Goal: Transaction & Acquisition: Purchase product/service

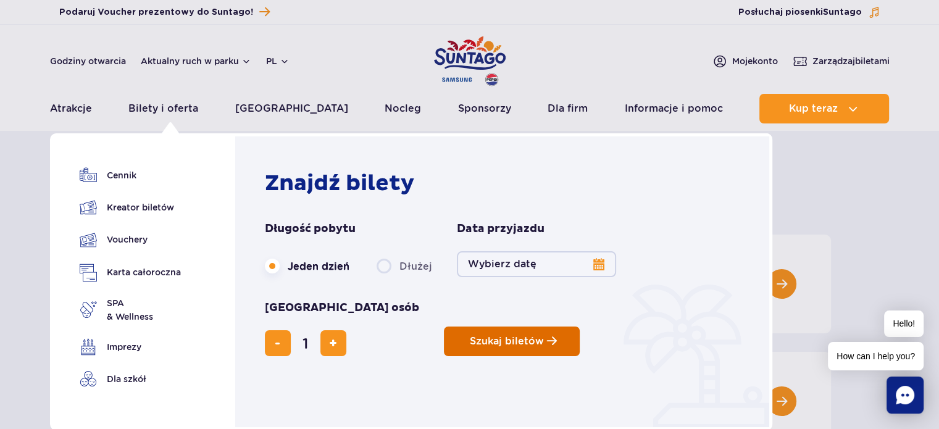
click at [444, 327] on button "Szukaj biletów" at bounding box center [512, 342] width 136 height 30
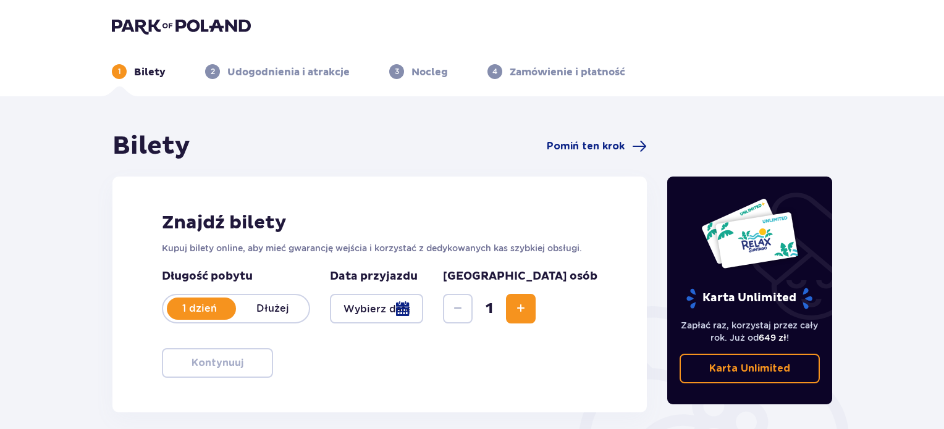
click at [528, 315] on span "Zwiększ" at bounding box center [520, 308] width 15 height 15
click at [423, 310] on div at bounding box center [376, 309] width 93 height 30
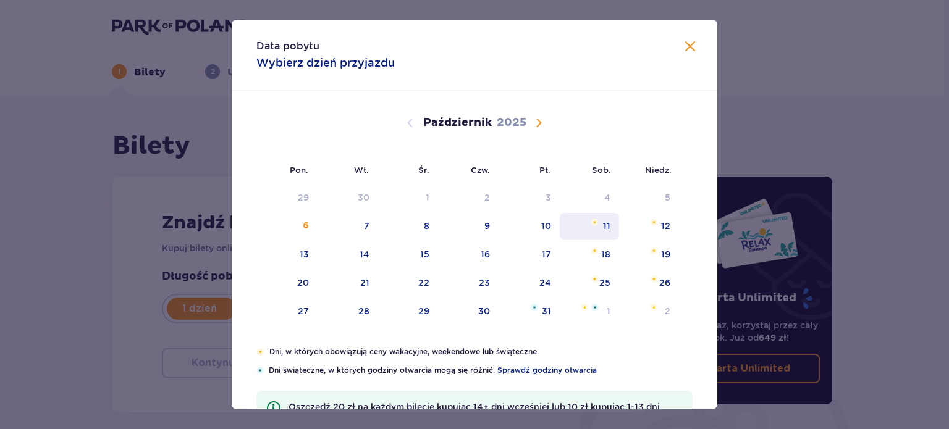
click at [600, 234] on div "11" at bounding box center [590, 226] width 60 height 27
type input "11.10.25"
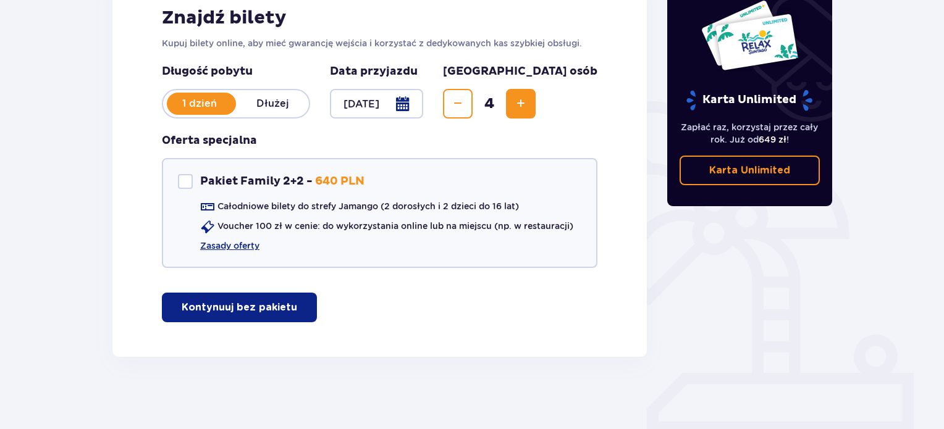
scroll to position [206, 0]
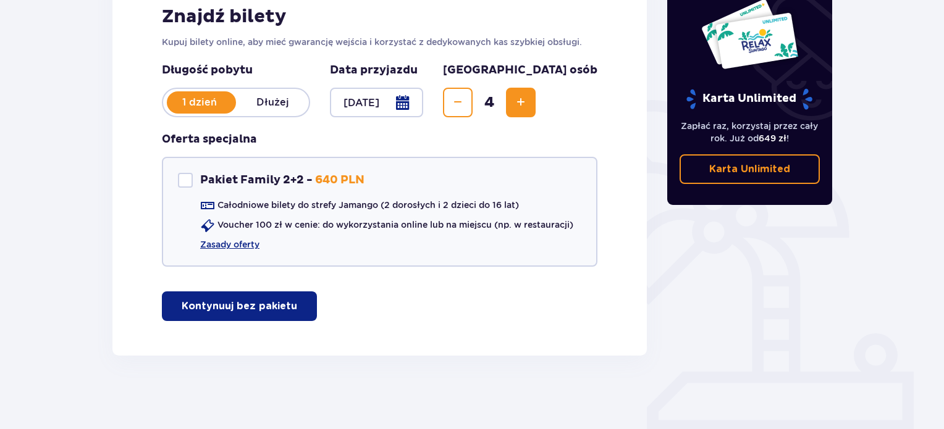
click at [219, 296] on button "Kontynuuj bez pakietu" at bounding box center [239, 307] width 155 height 30
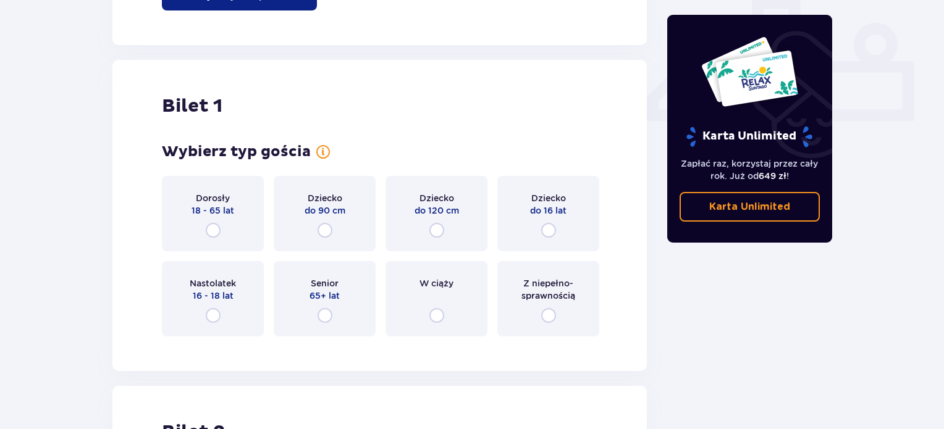
scroll to position [561, 0]
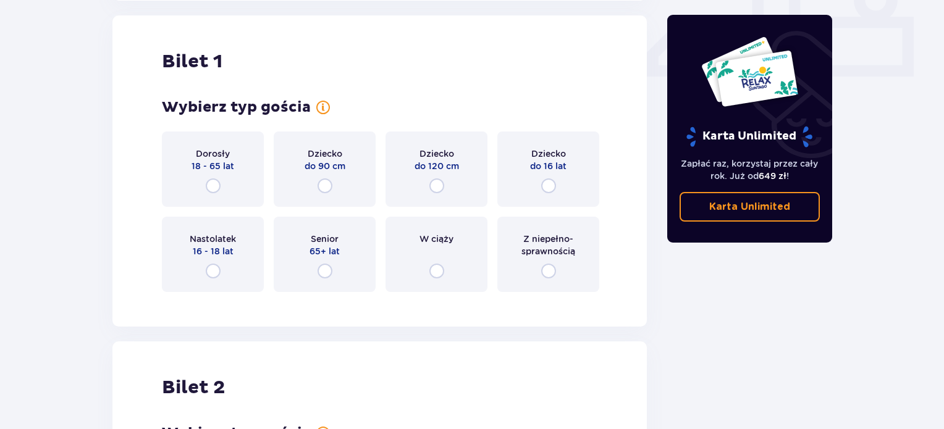
click at [212, 189] on input "radio" at bounding box center [213, 185] width 15 height 15
radio input "true"
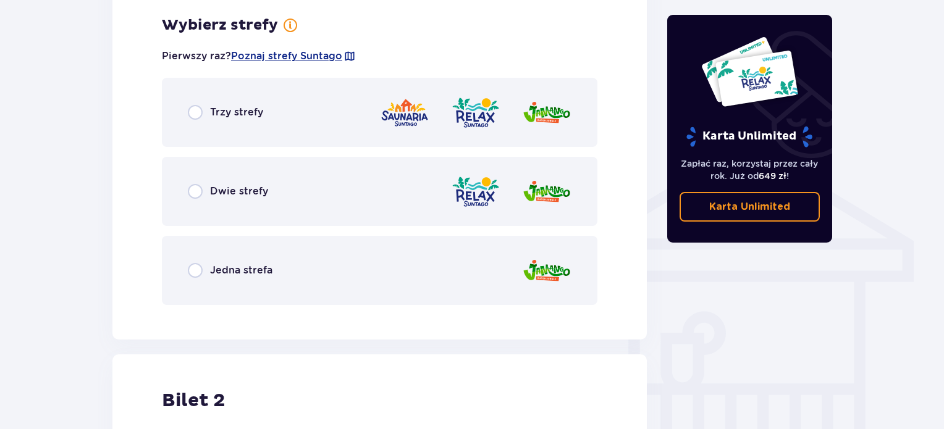
scroll to position [863, 0]
click at [191, 267] on input "radio" at bounding box center [195, 269] width 15 height 15
radio input "true"
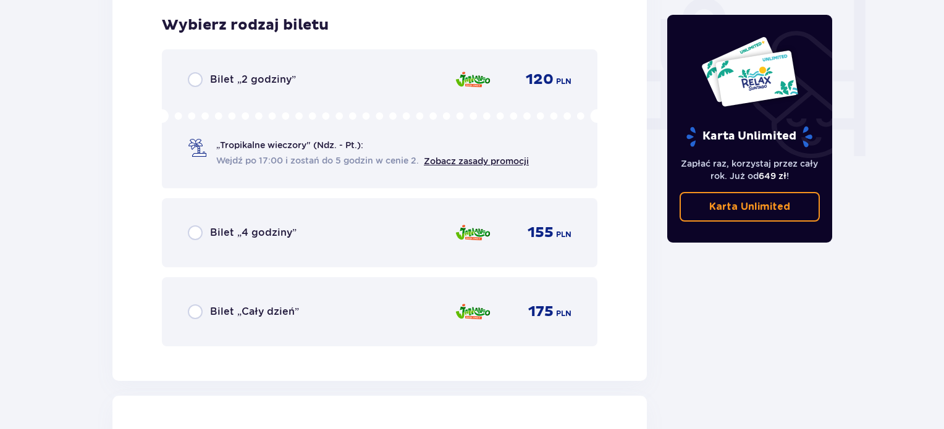
scroll to position [1177, 0]
click at [198, 230] on input "radio" at bounding box center [195, 232] width 15 height 15
radio input "true"
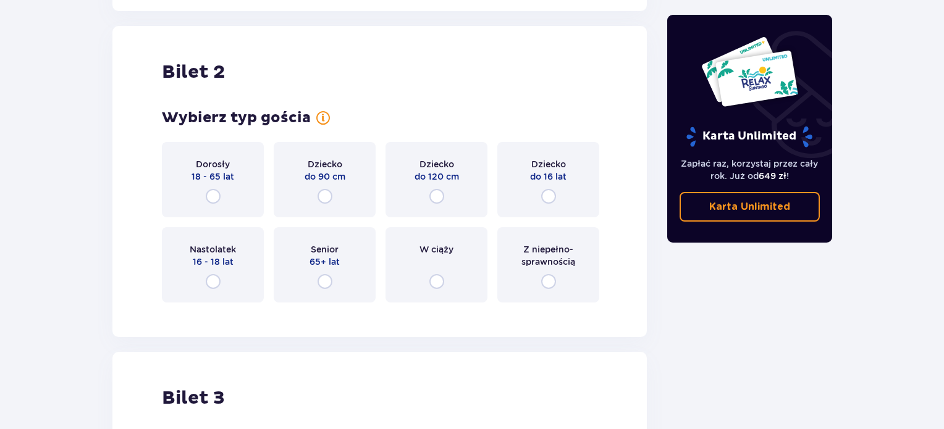
scroll to position [1556, 0]
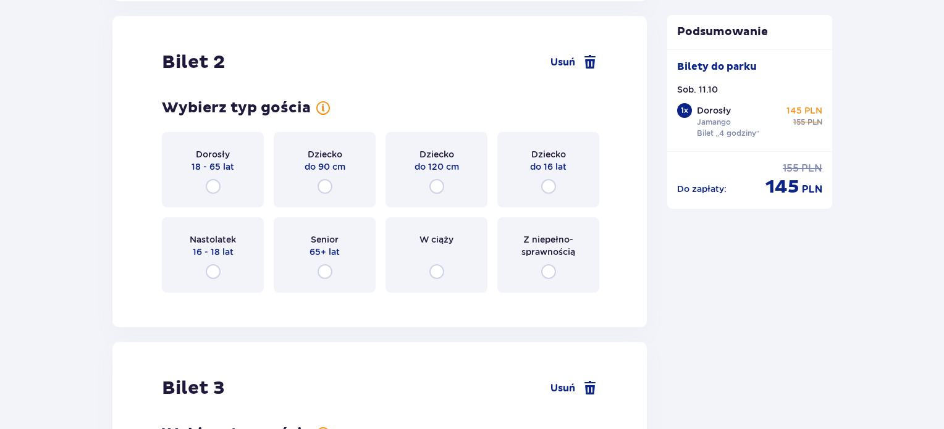
click at [215, 185] on input "radio" at bounding box center [213, 186] width 15 height 15
radio input "true"
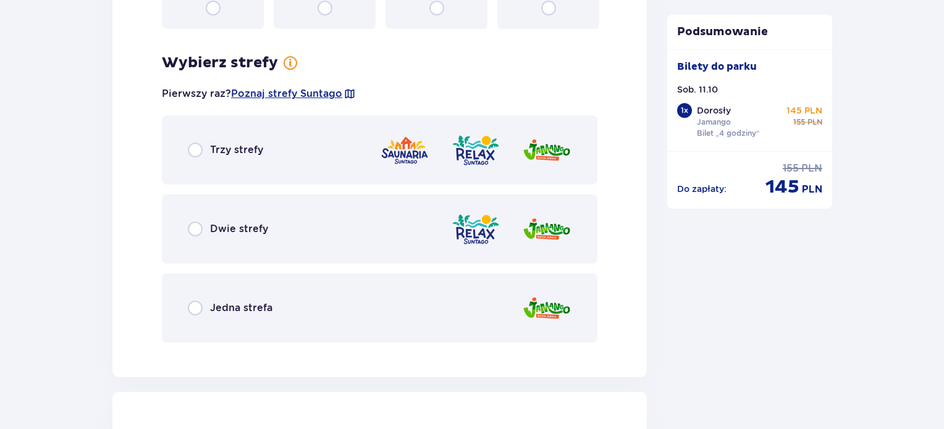
scroll to position [1857, 0]
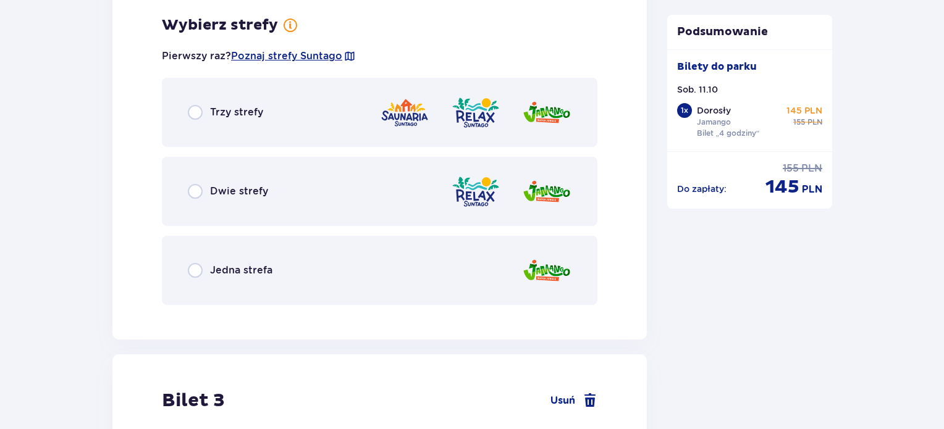
click at [199, 266] on input "radio" at bounding box center [195, 270] width 15 height 15
radio input "true"
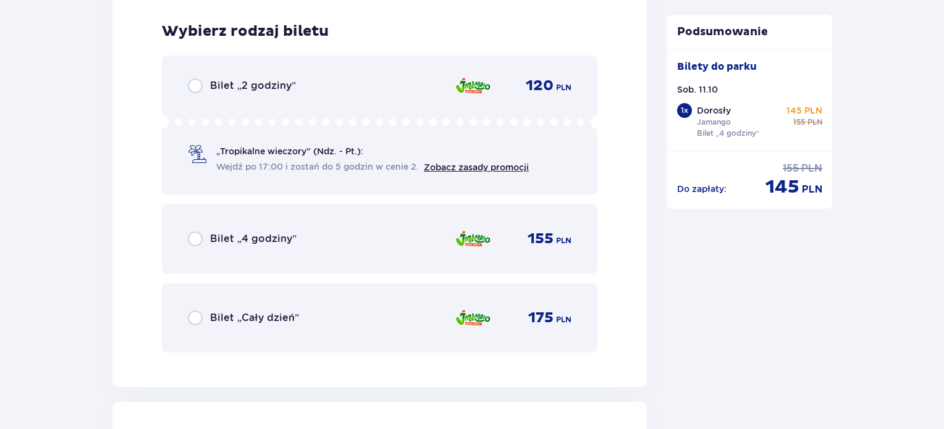
scroll to position [2171, 0]
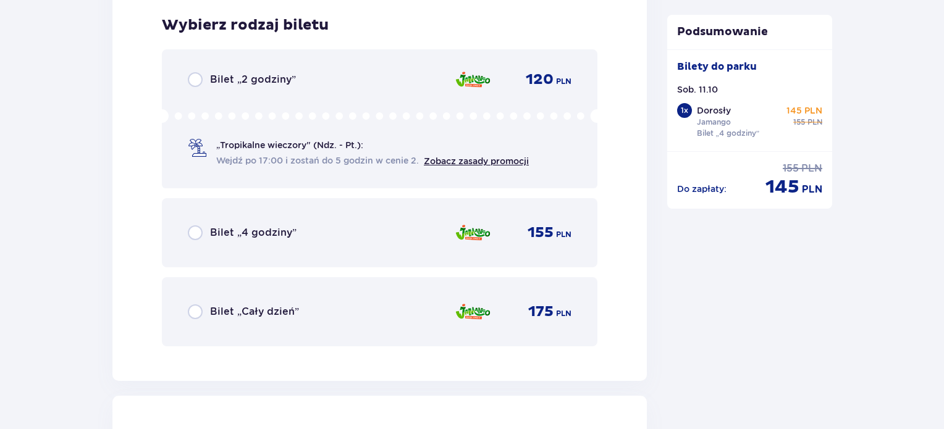
click at [194, 229] on input "radio" at bounding box center [195, 232] width 15 height 15
radio input "true"
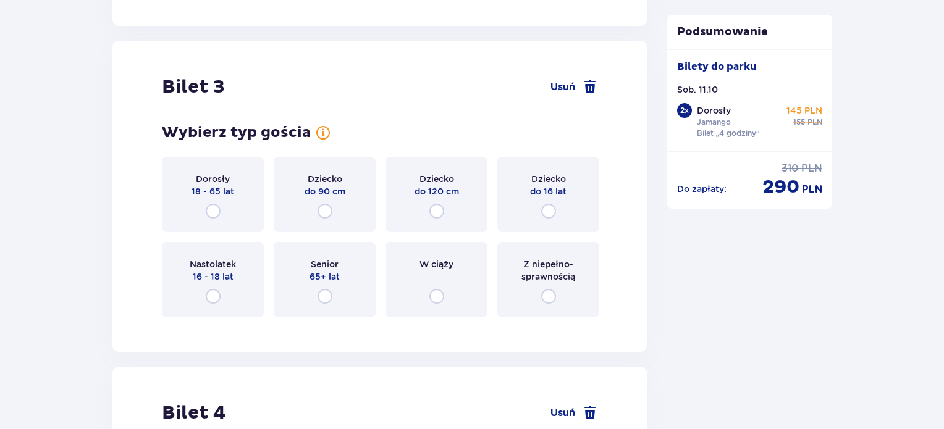
scroll to position [2550, 0]
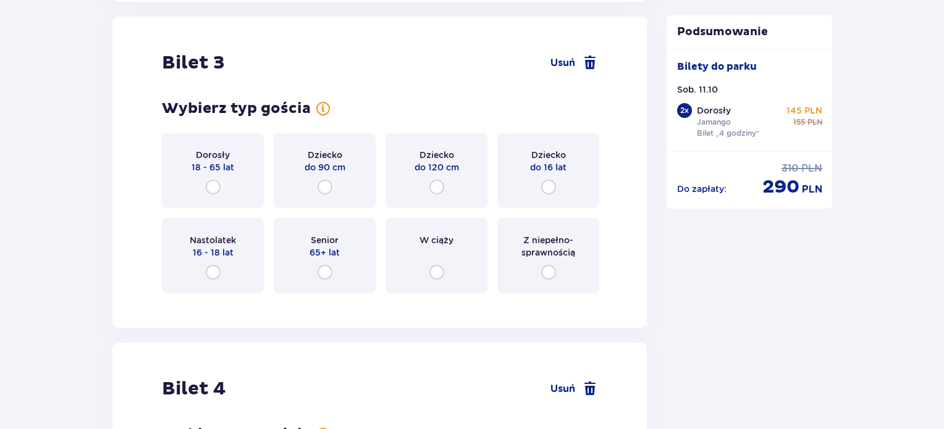
click at [213, 271] on input "radio" at bounding box center [213, 272] width 15 height 15
radio input "true"
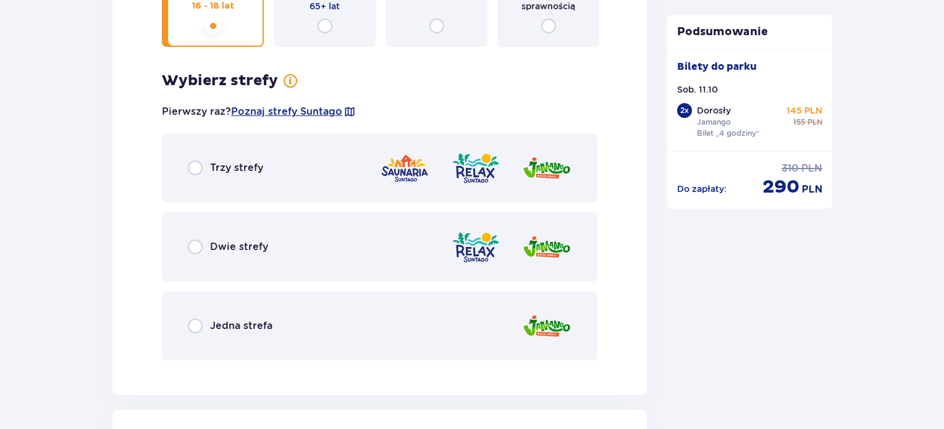
scroll to position [2852, 0]
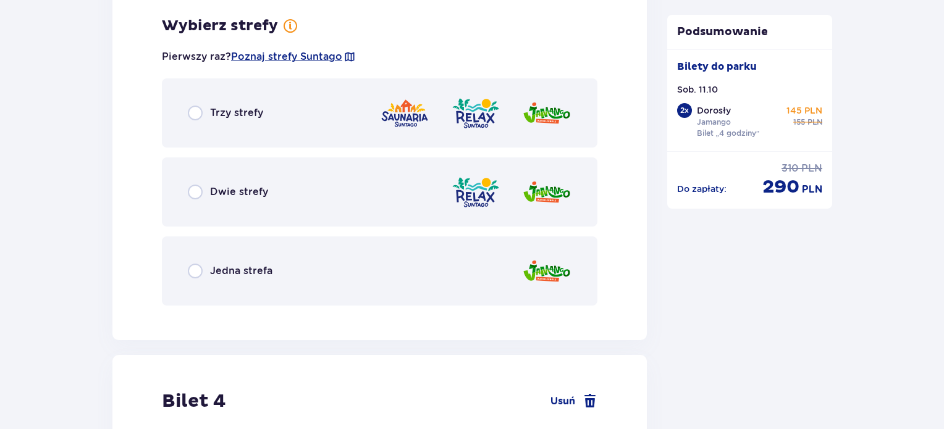
click at [198, 267] on input "radio" at bounding box center [195, 271] width 15 height 15
radio input "true"
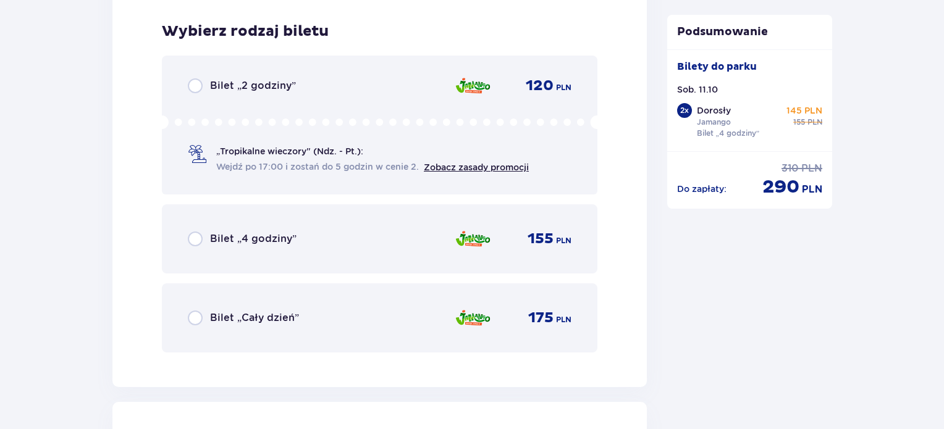
scroll to position [3165, 0]
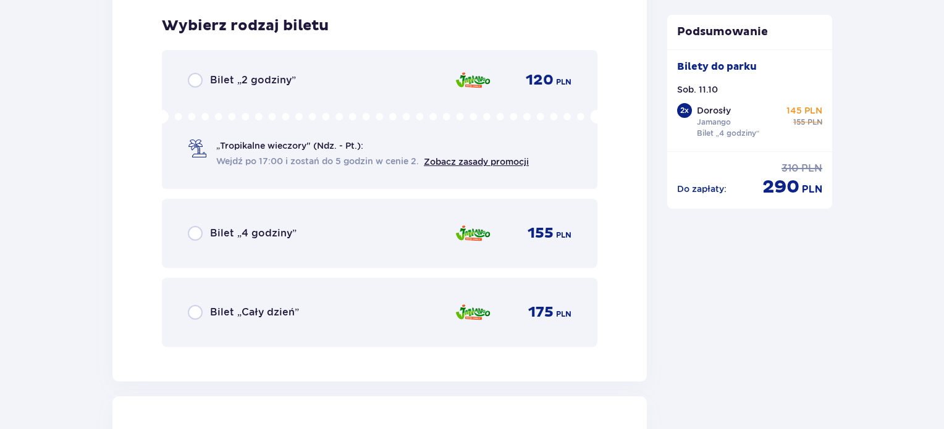
click at [196, 230] on input "radio" at bounding box center [195, 233] width 15 height 15
radio input "true"
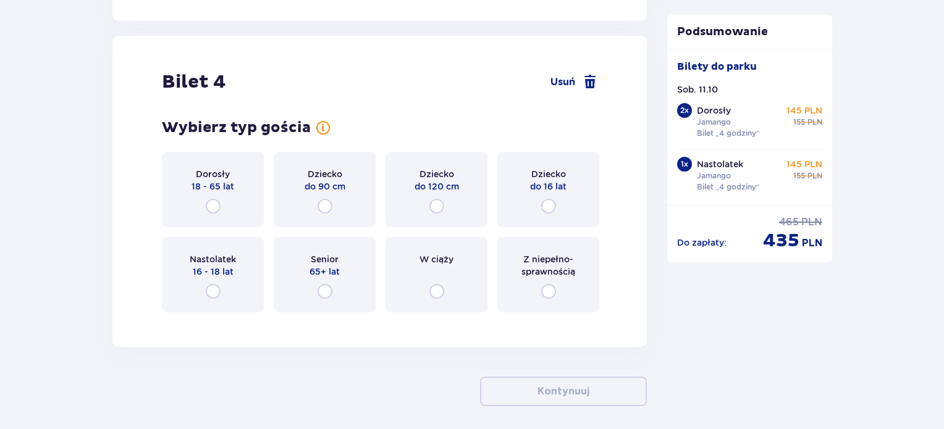
scroll to position [3545, 0]
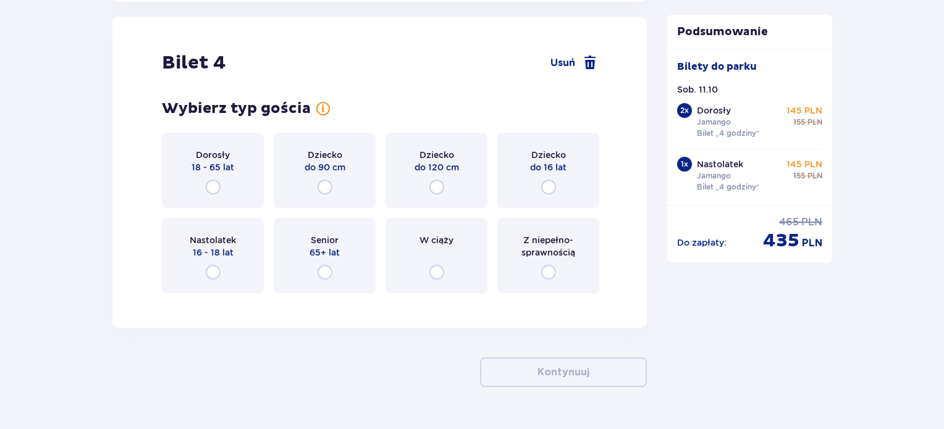
click at [434, 187] on input "radio" at bounding box center [436, 187] width 15 height 15
radio input "true"
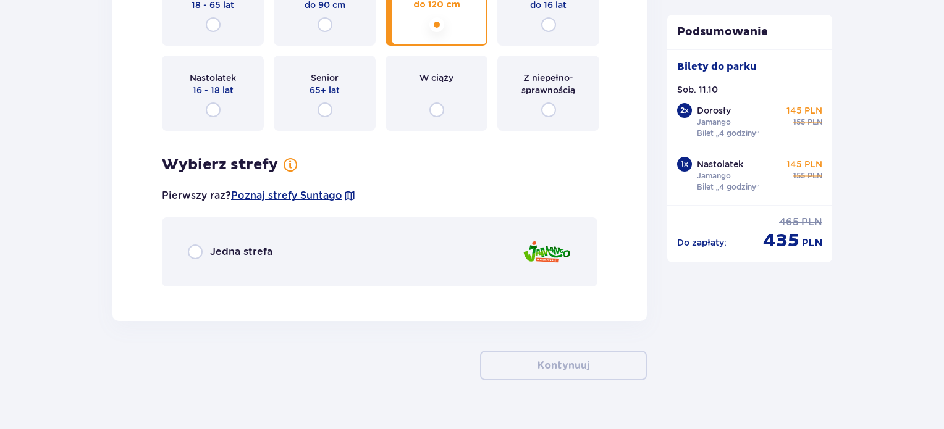
scroll to position [3731, 0]
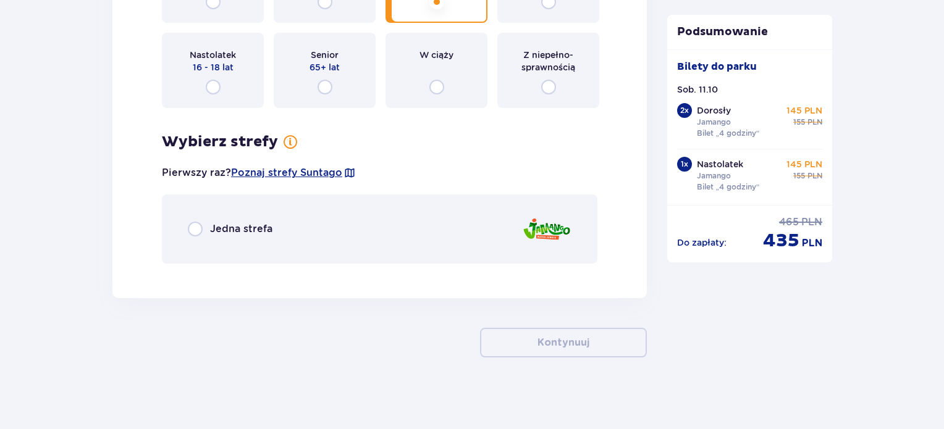
click at [199, 229] on input "radio" at bounding box center [195, 229] width 15 height 15
radio input "true"
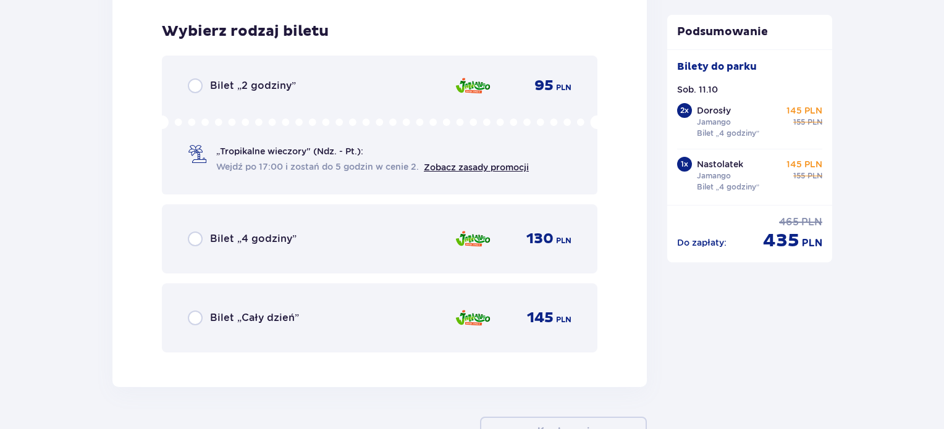
scroll to position [4002, 0]
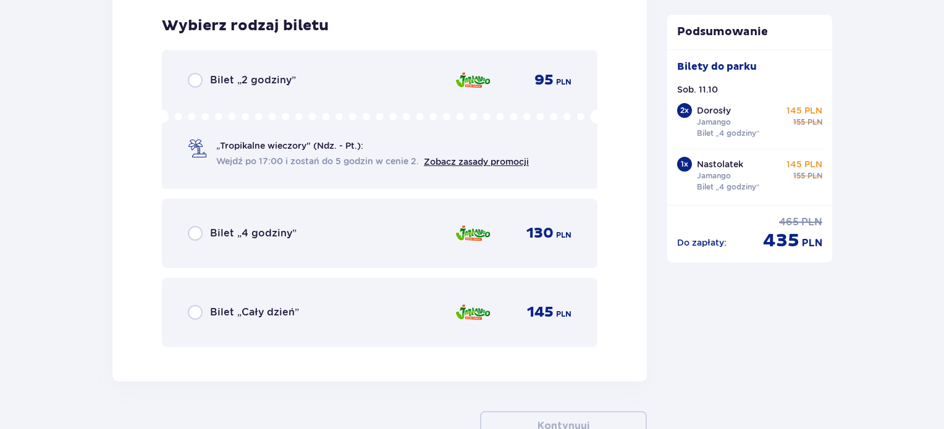
click at [199, 229] on input "radio" at bounding box center [195, 233] width 15 height 15
radio input "true"
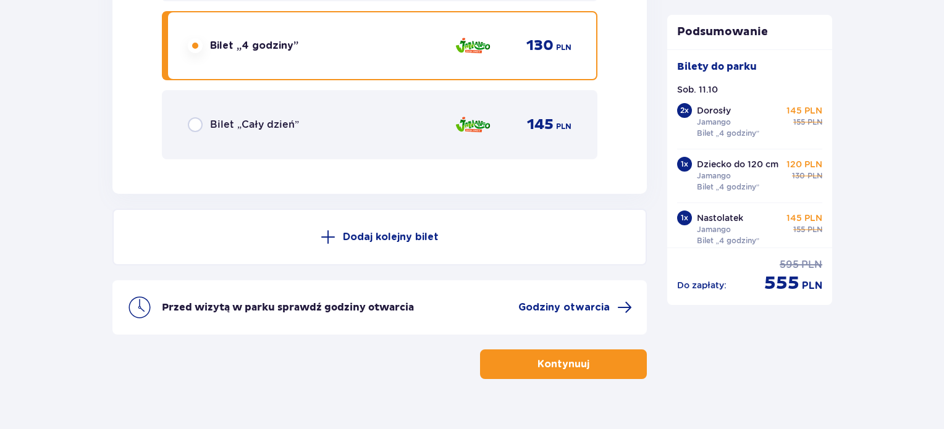
scroll to position [4211, 0]
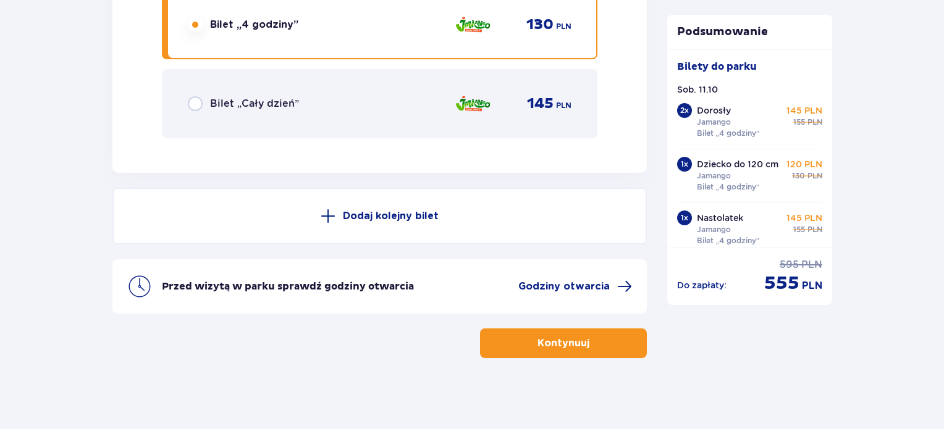
radio input "true"
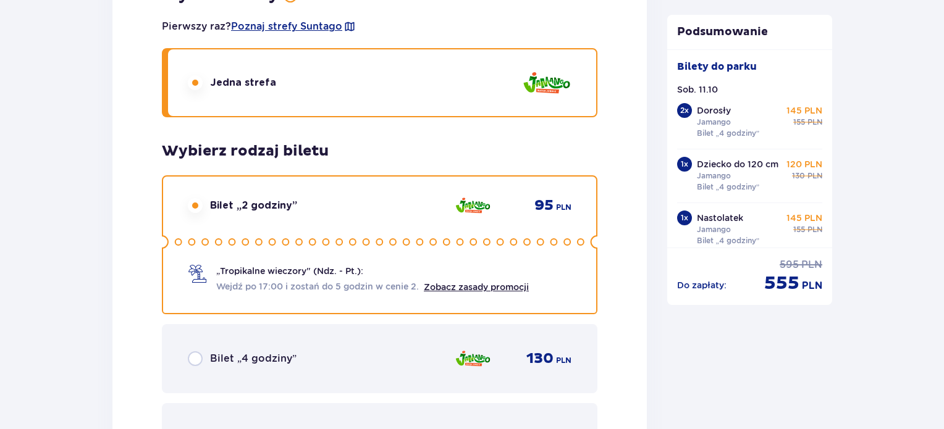
radio input "true"
click at [188, 351] on input "radio" at bounding box center [195, 358] width 15 height 15
radio input "true"
click at [188, 198] on input "radio" at bounding box center [195, 205] width 15 height 15
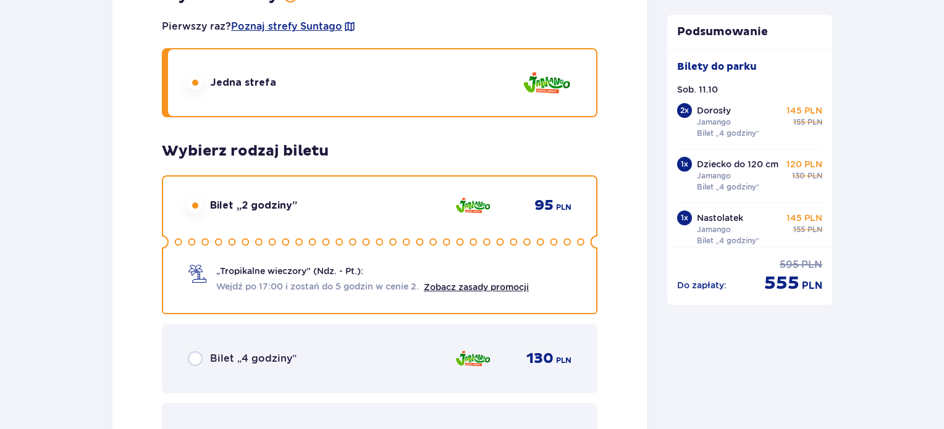
radio input "true"
radio input "false"
click at [188, 351] on input "radio" at bounding box center [195, 358] width 15 height 15
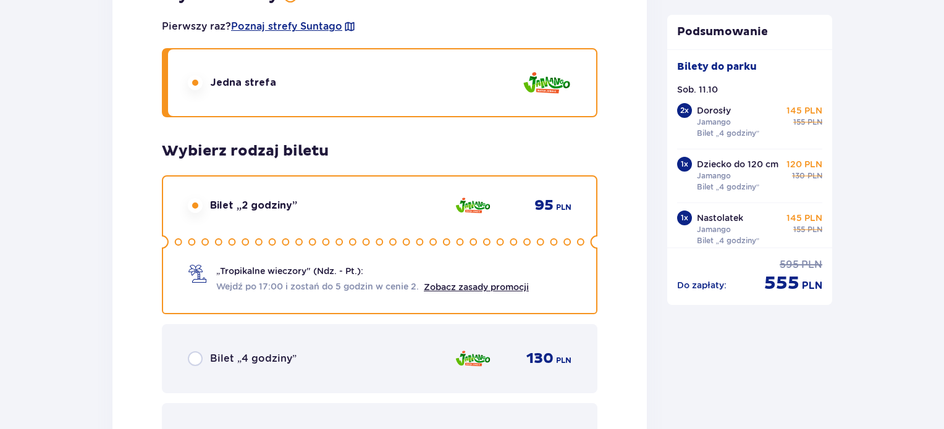
radio input "true"
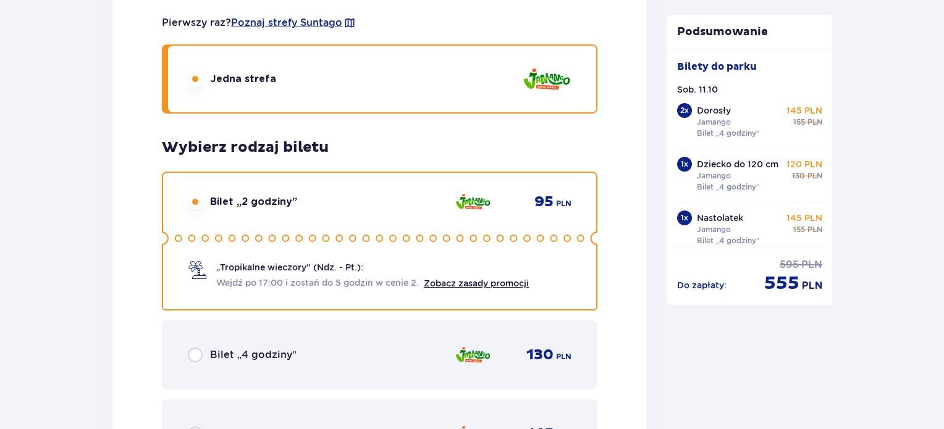
click at [188, 195] on input "radio" at bounding box center [195, 202] width 15 height 15
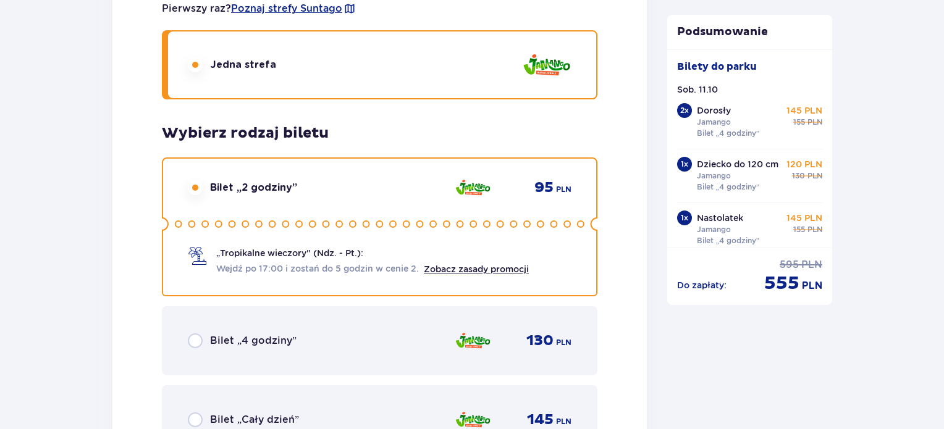
radio input "true"
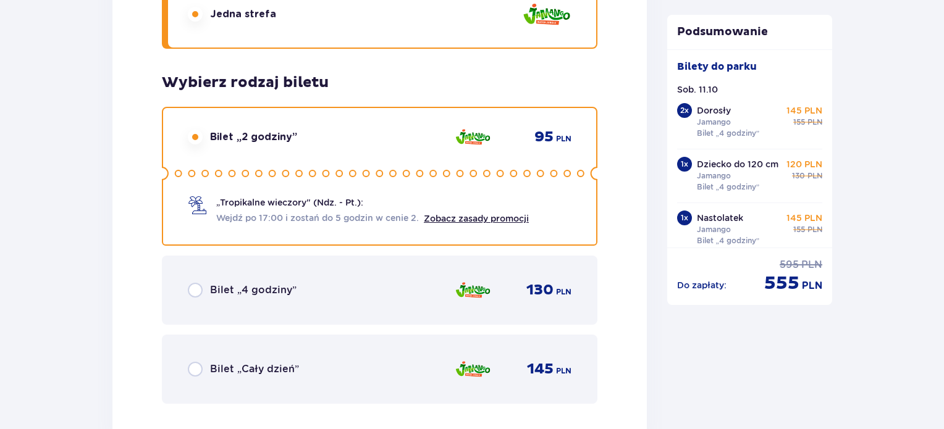
click at [188, 362] on input "radio" at bounding box center [195, 369] width 15 height 15
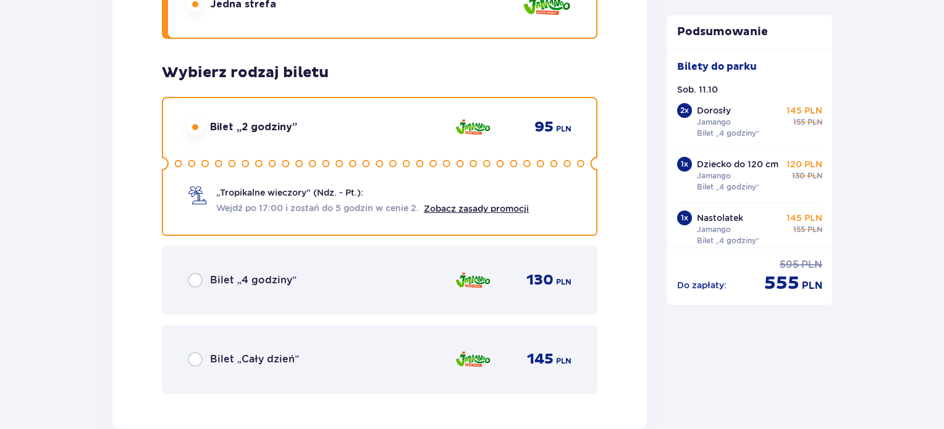
radio input "true"
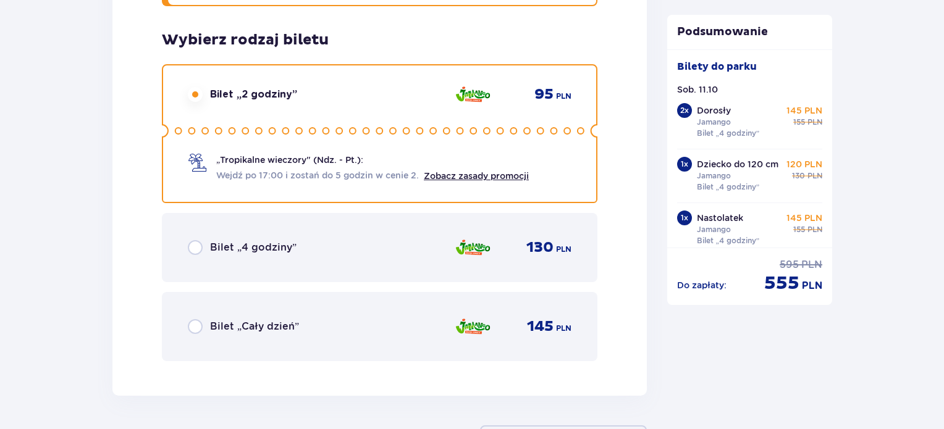
click at [188, 240] on input "radio" at bounding box center [195, 247] width 15 height 15
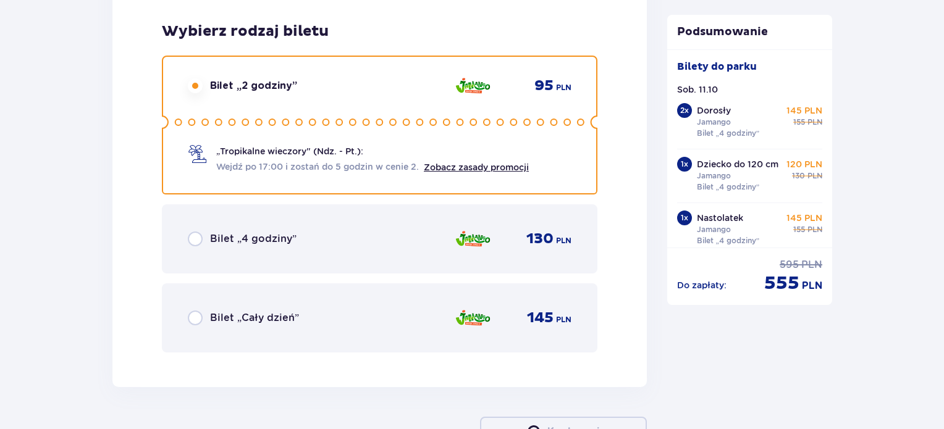
radio input "true"
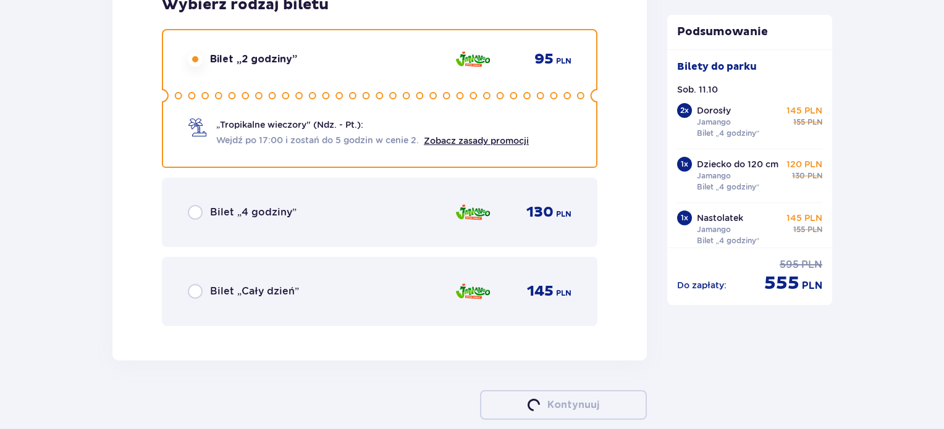
click at [188, 52] on input "radio" at bounding box center [195, 59] width 15 height 15
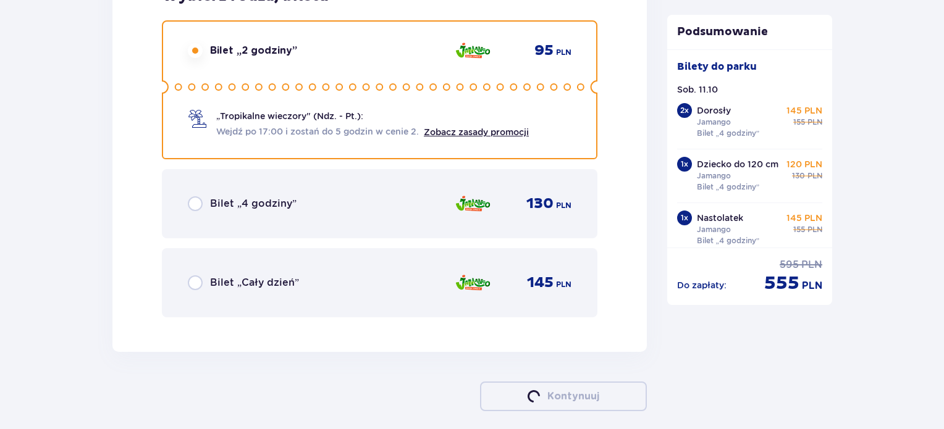
radio input "true"
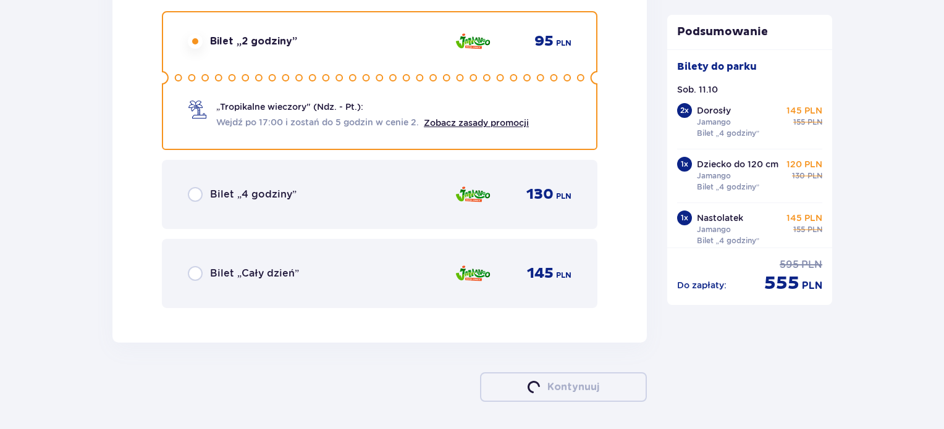
click at [188, 266] on input "radio" at bounding box center [195, 273] width 15 height 15
radio input "true"
click at [188, 187] on input "radio" at bounding box center [195, 194] width 15 height 15
radio input "true"
click at [188, 34] on input "radio" at bounding box center [195, 41] width 15 height 15
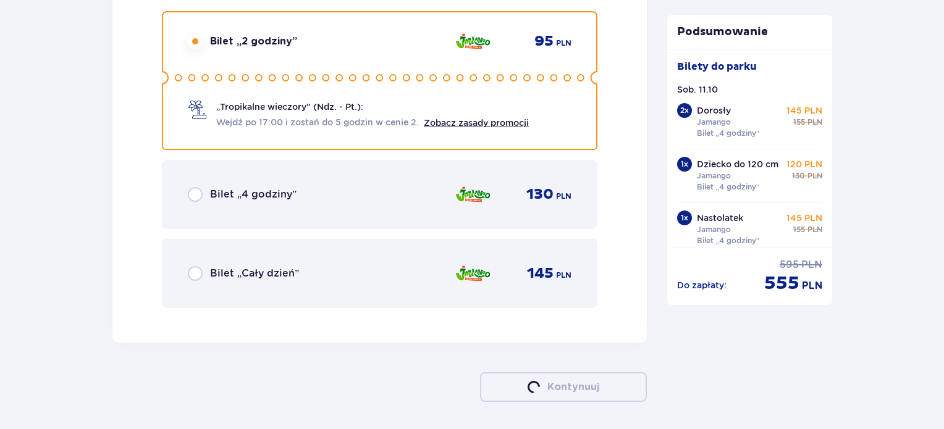
radio input "true"
click at [188, 266] on input "radio" at bounding box center [195, 273] width 15 height 15
radio input "true"
click at [188, 187] on input "radio" at bounding box center [195, 194] width 15 height 15
radio input "true"
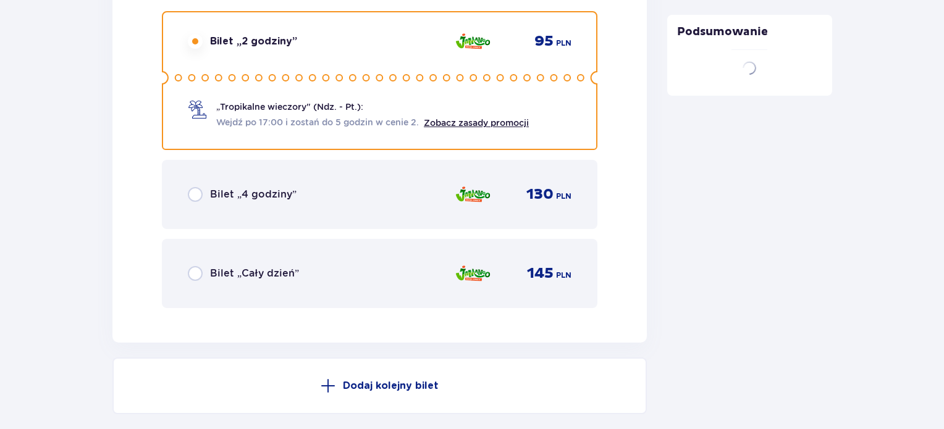
radio input "false"
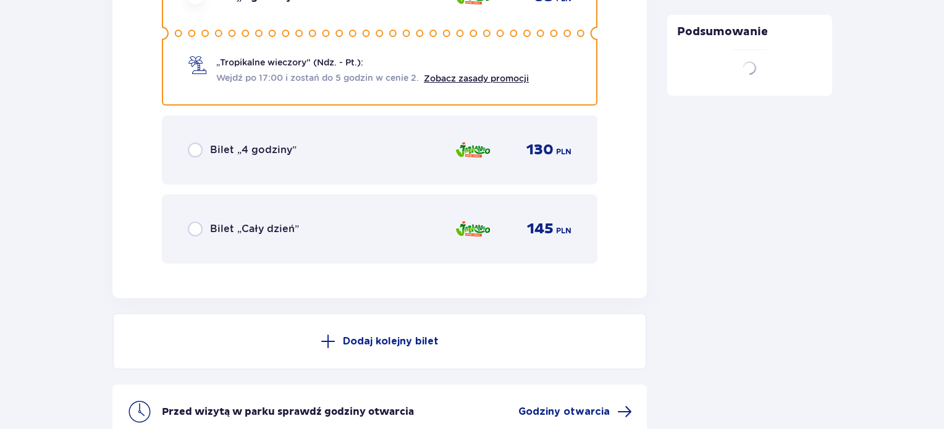
scroll to position [4120, 0]
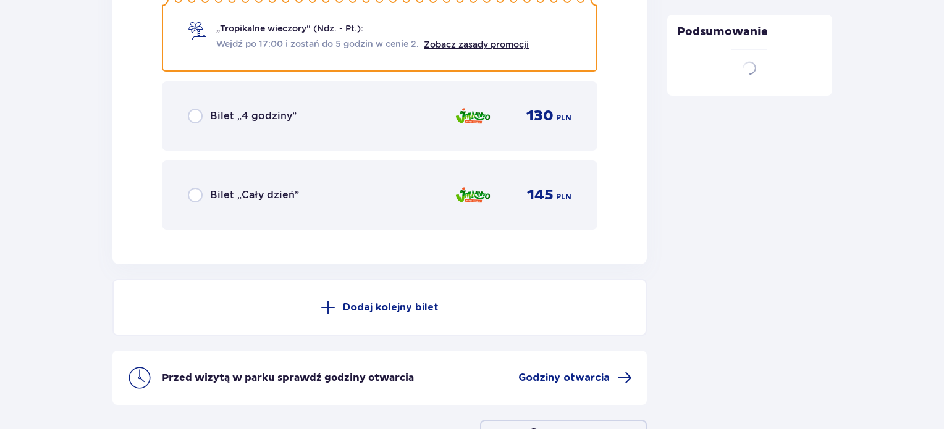
radio input "true"
click at [188, 188] on input "radio" at bounding box center [195, 195] width 15 height 15
radio input "true"
click at [188, 109] on input "radio" at bounding box center [195, 116] width 15 height 15
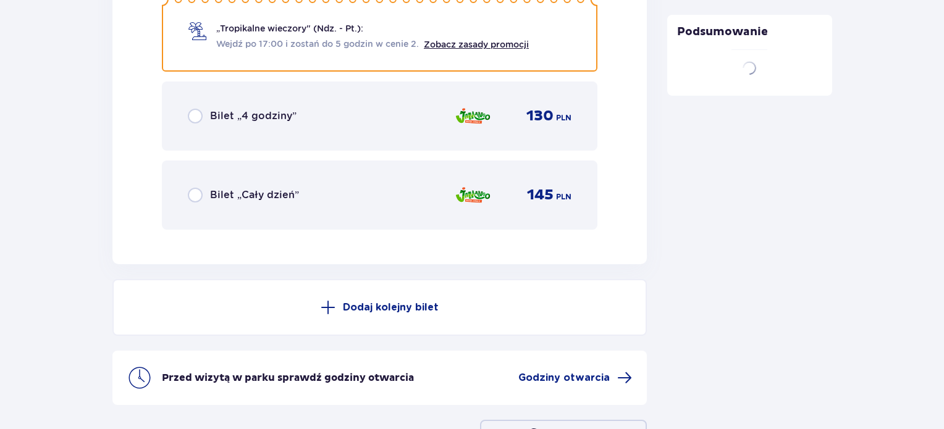
radio input "true"
click at [188, 188] on input "radio" at bounding box center [195, 195] width 15 height 15
radio input "true"
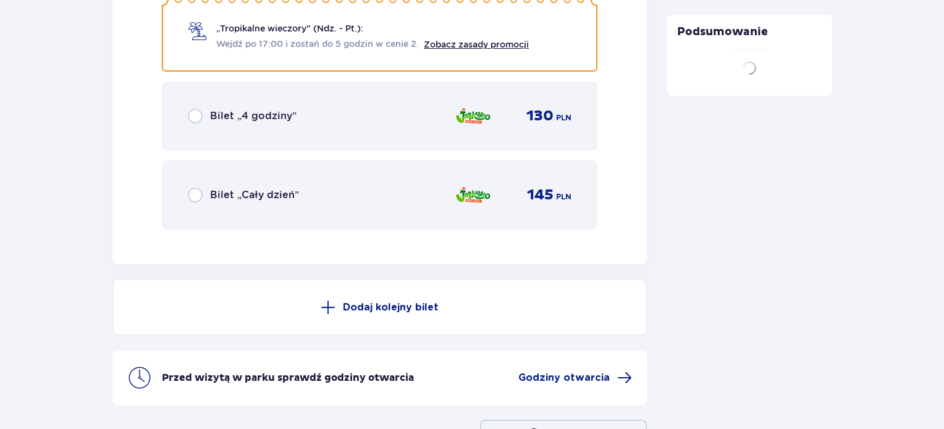
click at [188, 109] on input "radio" at bounding box center [195, 116] width 15 height 15
radio input "true"
click at [188, 188] on input "radio" at bounding box center [195, 195] width 15 height 15
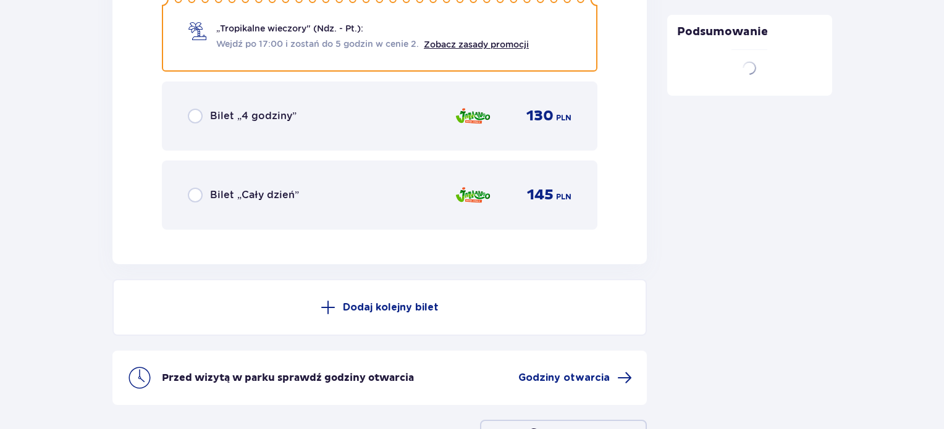
radio input "true"
click at [188, 109] on input "radio" at bounding box center [195, 116] width 15 height 15
radio input "true"
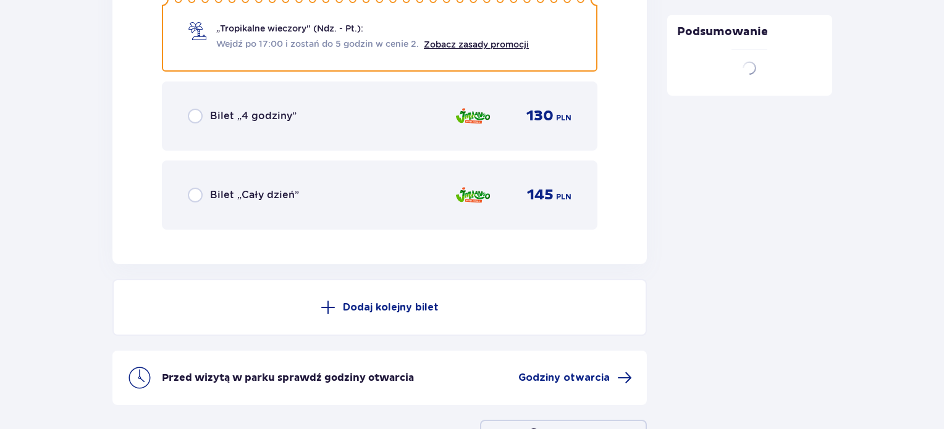
click at [188, 188] on input "radio" at bounding box center [195, 195] width 15 height 15
radio input "true"
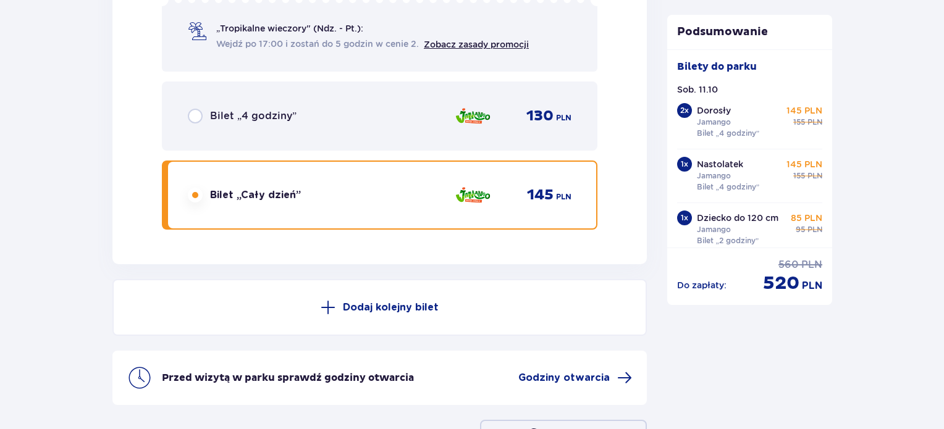
radio input "false"
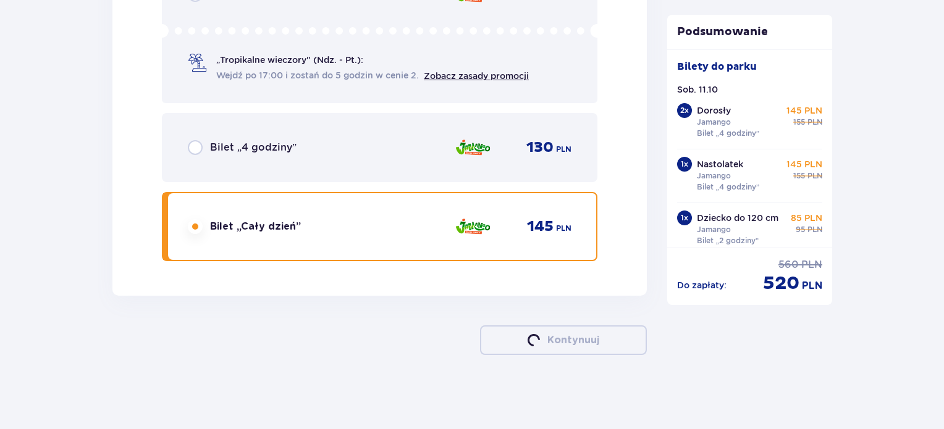
click at [188, 140] on input "radio" at bounding box center [195, 147] width 15 height 15
radio input "true"
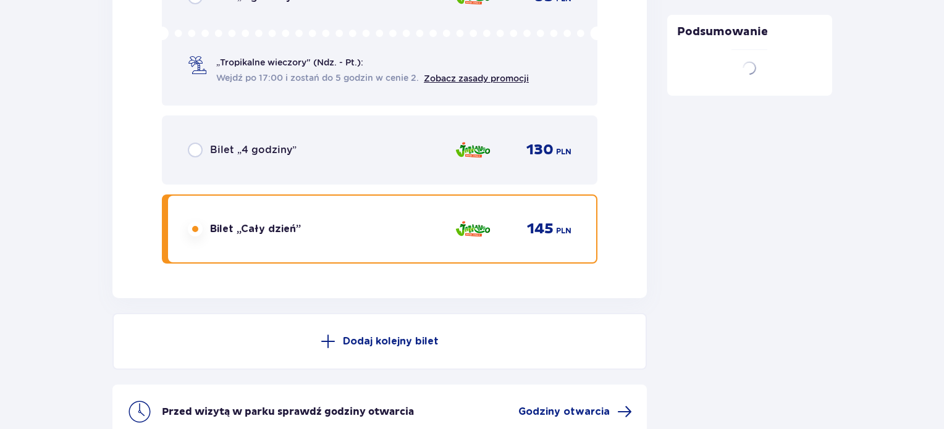
scroll to position [4130, 0]
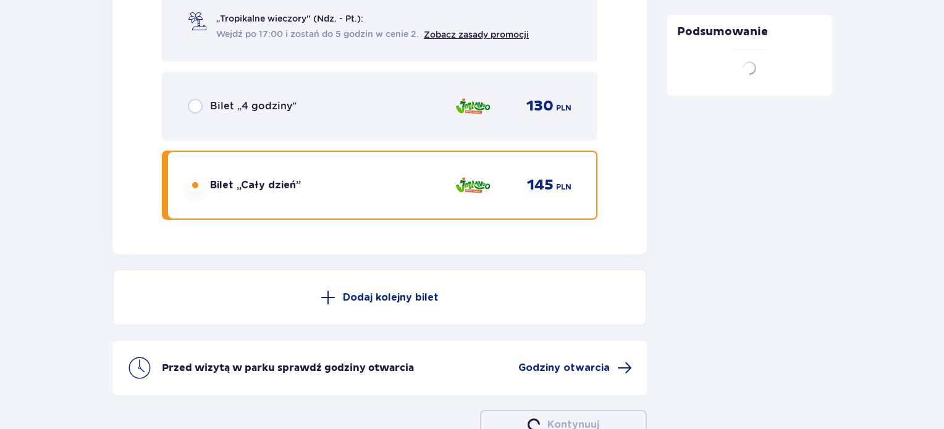
radio input "true"
click at [188, 178] on input "radio" at bounding box center [195, 185] width 15 height 15
radio input "true"
click at [188, 99] on input "radio" at bounding box center [195, 106] width 15 height 15
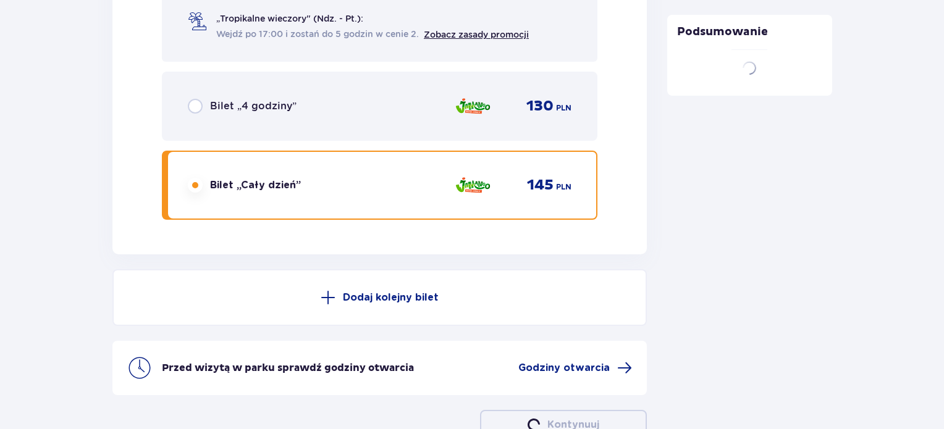
radio input "true"
click at [188, 178] on input "radio" at bounding box center [195, 185] width 15 height 15
radio input "true"
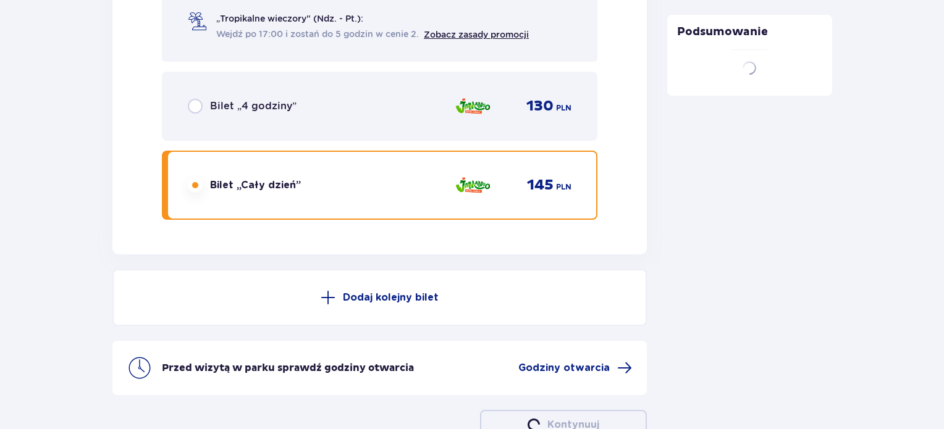
click at [188, 99] on input "radio" at bounding box center [195, 106] width 15 height 15
radio input "true"
click at [188, 178] on input "radio" at bounding box center [195, 185] width 15 height 15
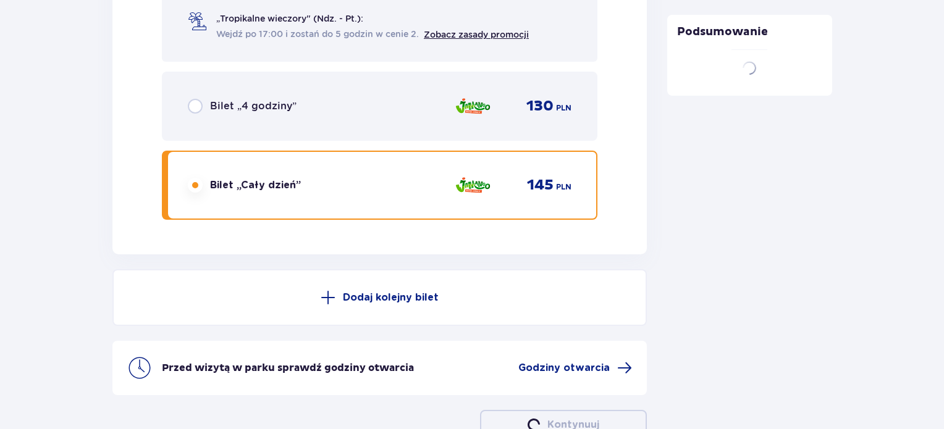
radio input "true"
click at [188, 99] on input "radio" at bounding box center [195, 106] width 15 height 15
radio input "true"
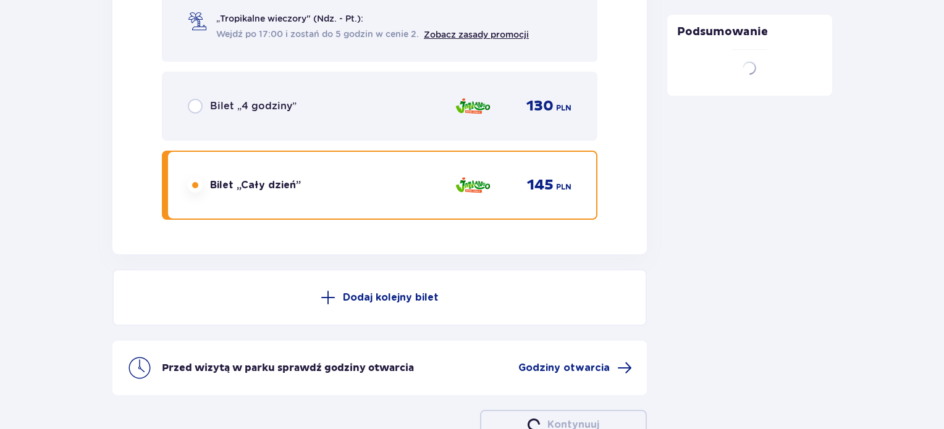
click at [188, 178] on input "radio" at bounding box center [195, 185] width 15 height 15
radio input "true"
click at [188, 99] on input "radio" at bounding box center [195, 106] width 15 height 15
radio input "true"
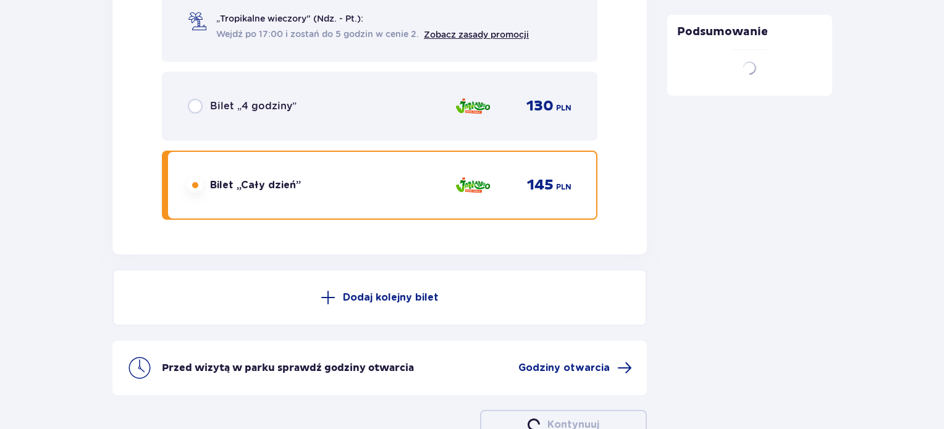
radio input "true"
click at [188, 178] on input "radio" at bounding box center [195, 185] width 15 height 15
radio input "true"
click at [188, 99] on input "radio" at bounding box center [195, 106] width 15 height 15
radio input "true"
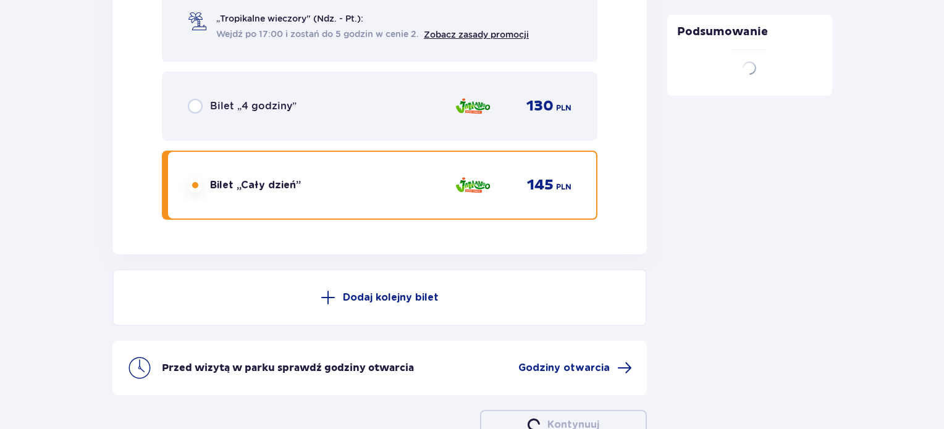
radio input "true"
click at [188, 178] on input "radio" at bounding box center [195, 185] width 15 height 15
radio input "true"
click at [188, 99] on input "radio" at bounding box center [195, 106] width 15 height 15
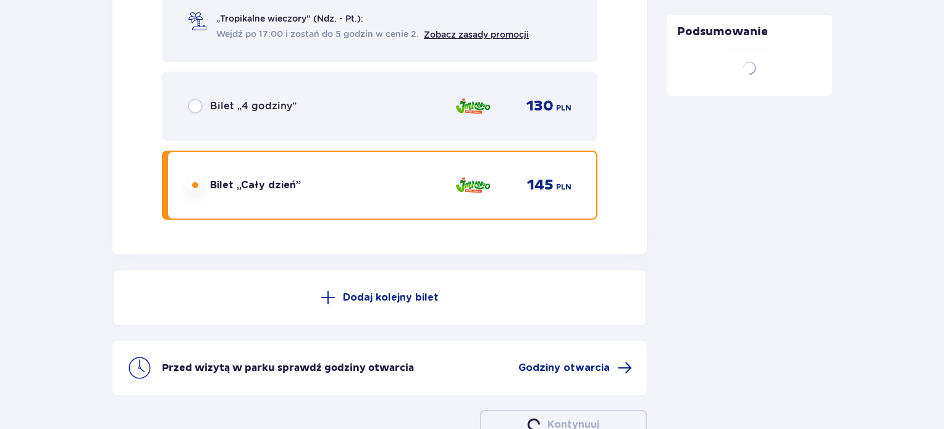
radio input "true"
click at [188, 178] on input "radio" at bounding box center [195, 185] width 15 height 15
radio input "true"
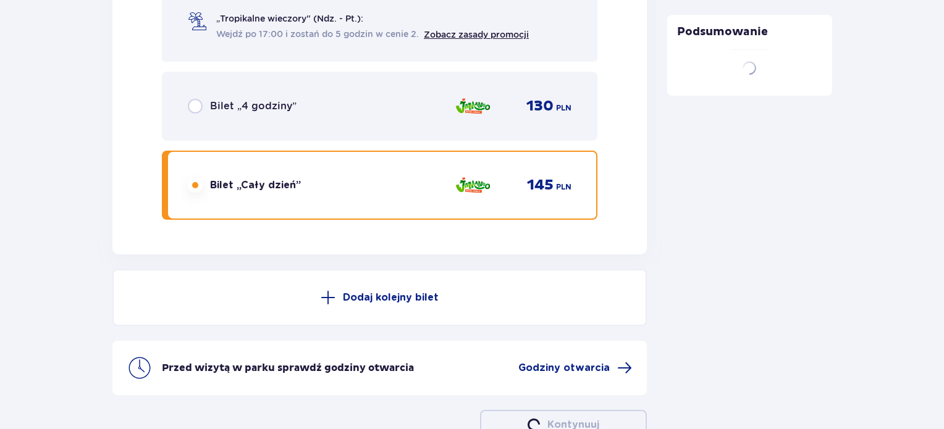
click at [188, 99] on input "radio" at bounding box center [195, 106] width 15 height 15
radio input "true"
click at [188, 178] on input "radio" at bounding box center [195, 185] width 15 height 15
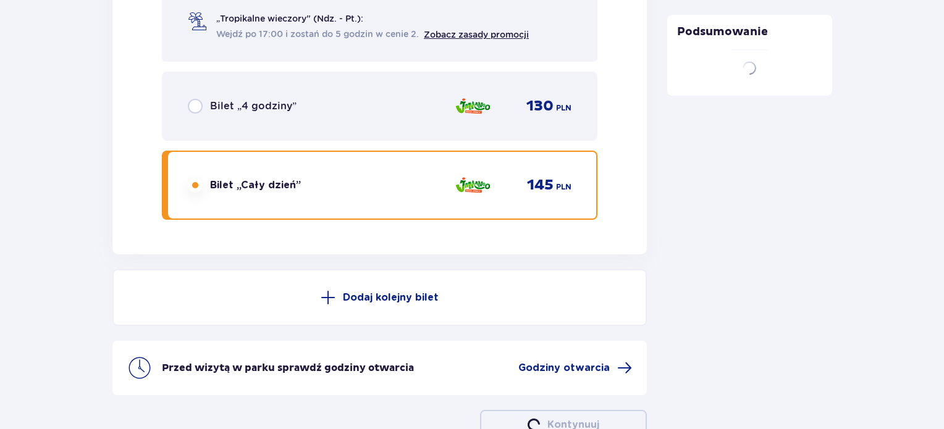
radio input "true"
click at [188, 99] on input "radio" at bounding box center [195, 106] width 15 height 15
radio input "true"
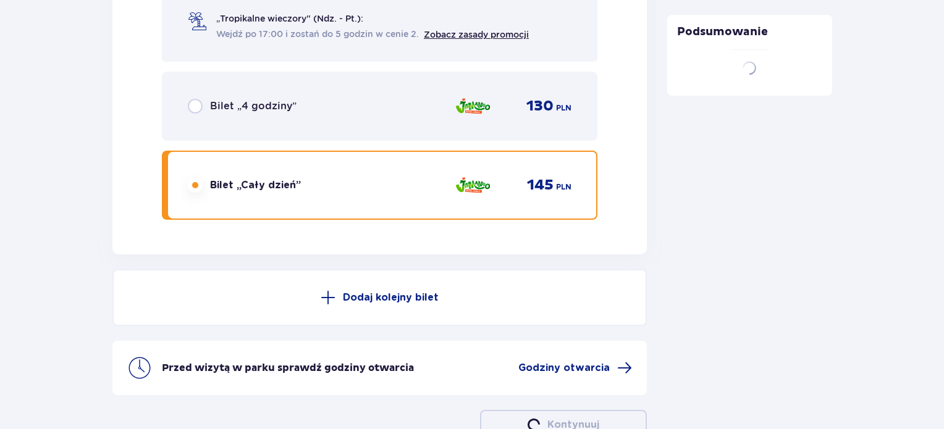
click at [188, 178] on input "radio" at bounding box center [195, 185] width 15 height 15
radio input "true"
click at [188, 99] on input "radio" at bounding box center [195, 106] width 15 height 15
radio input "true"
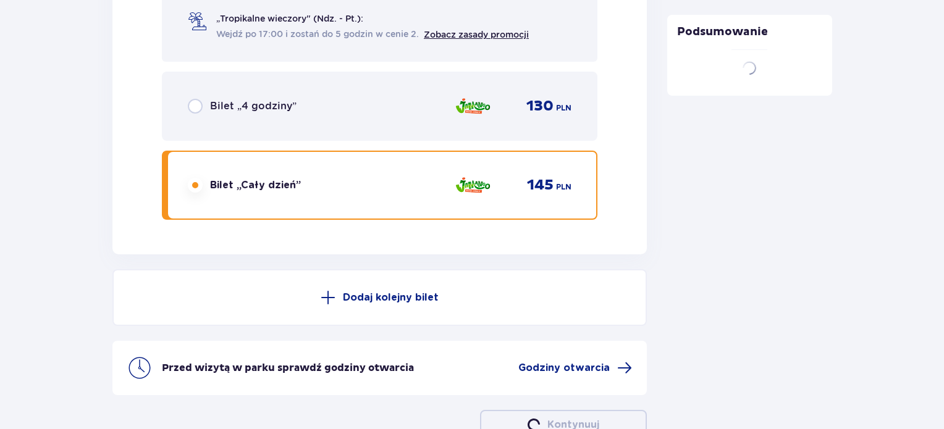
radio input "true"
click at [188, 178] on input "radio" at bounding box center [195, 185] width 15 height 15
radio input "true"
click at [188, 99] on input "radio" at bounding box center [195, 106] width 15 height 15
radio input "true"
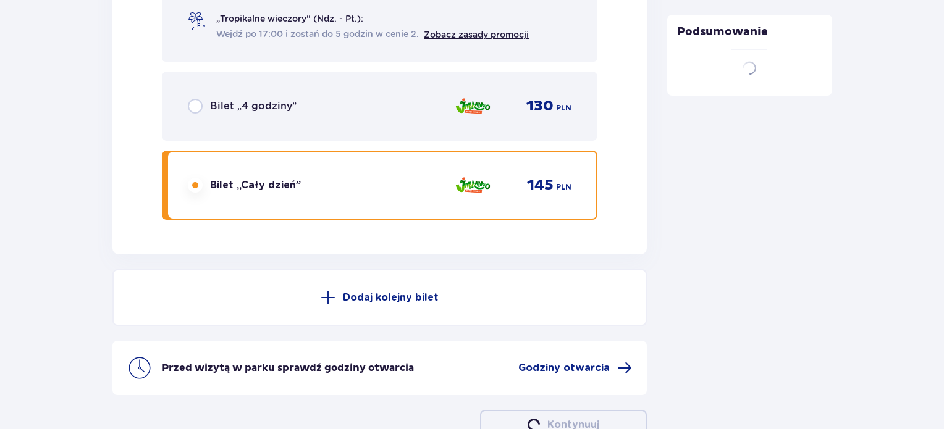
radio input "true"
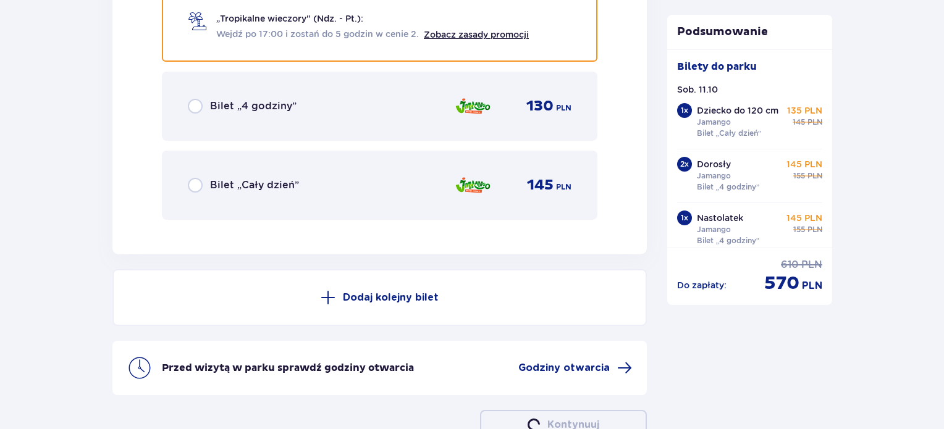
click at [188, 178] on input "radio" at bounding box center [195, 185] width 15 height 15
radio input "true"
radio input "false"
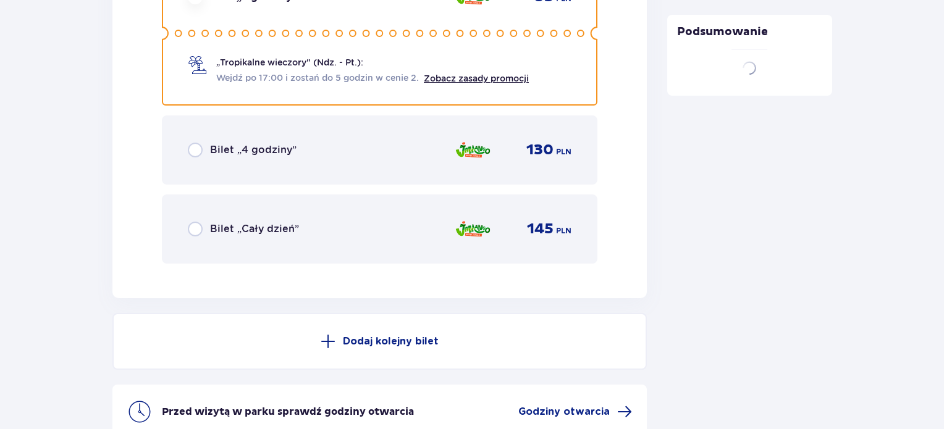
scroll to position [4211, 0]
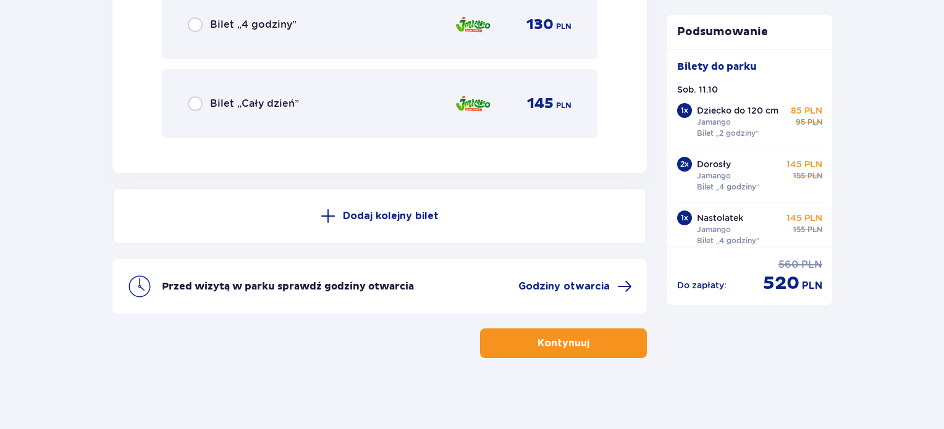
click at [188, 17] on input "radio" at bounding box center [195, 24] width 15 height 15
radio input "true"
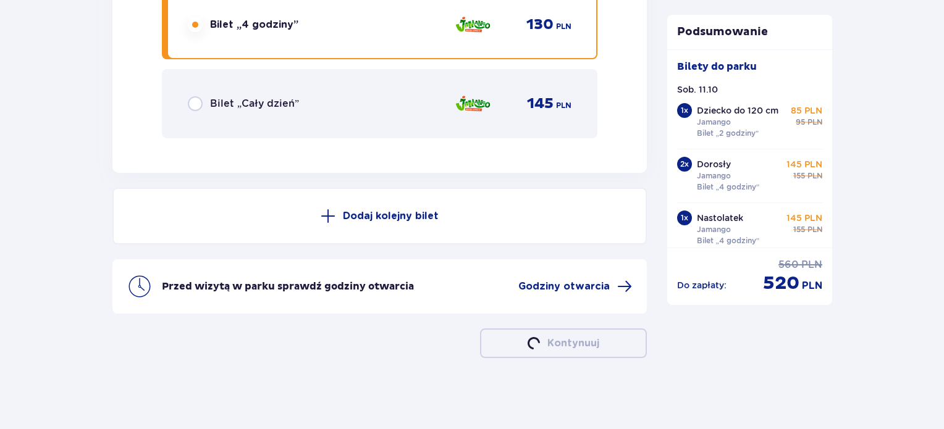
radio input "true"
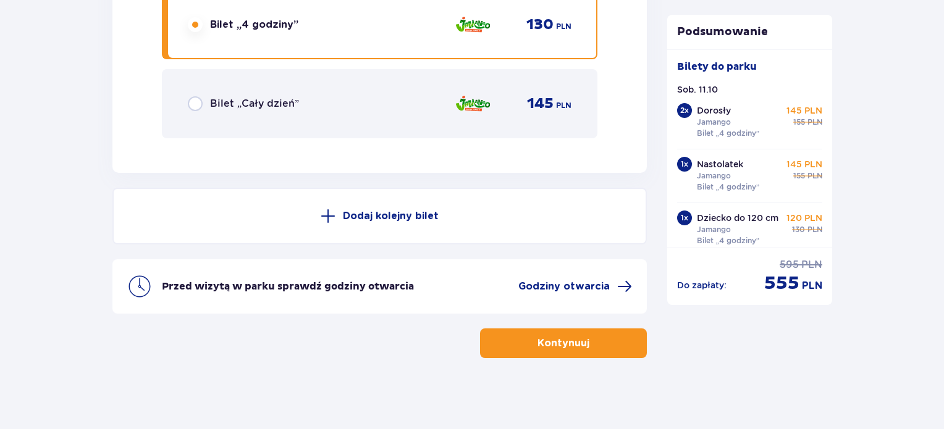
click at [188, 96] on input "radio" at bounding box center [195, 103] width 15 height 15
radio input "true"
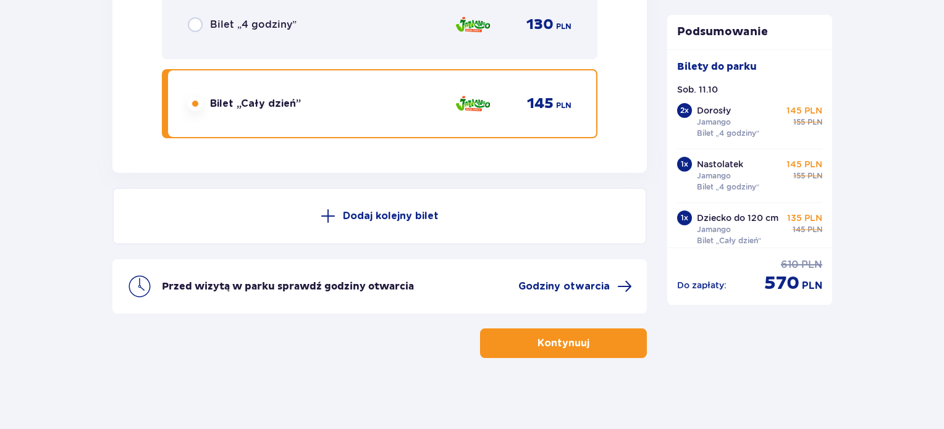
click at [188, 17] on input "radio" at bounding box center [195, 24] width 15 height 15
radio input "true"
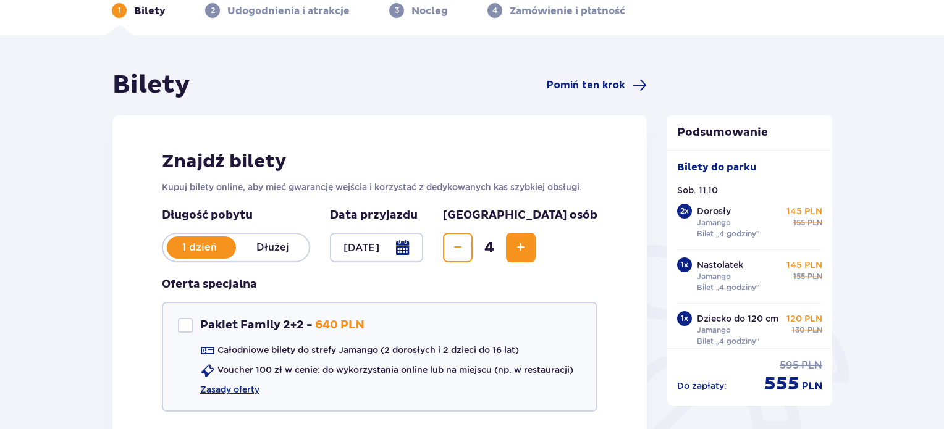
scroll to position [61, 0]
click at [211, 390] on link "Zasady oferty" at bounding box center [229, 390] width 59 height 12
click at [183, 322] on div "Pakiet Family 2+2" at bounding box center [185, 326] width 15 height 15
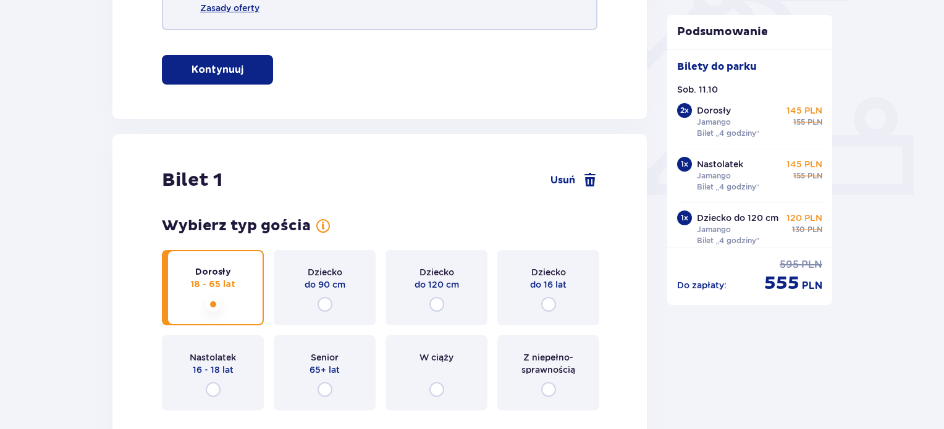
scroll to position [474, 0]
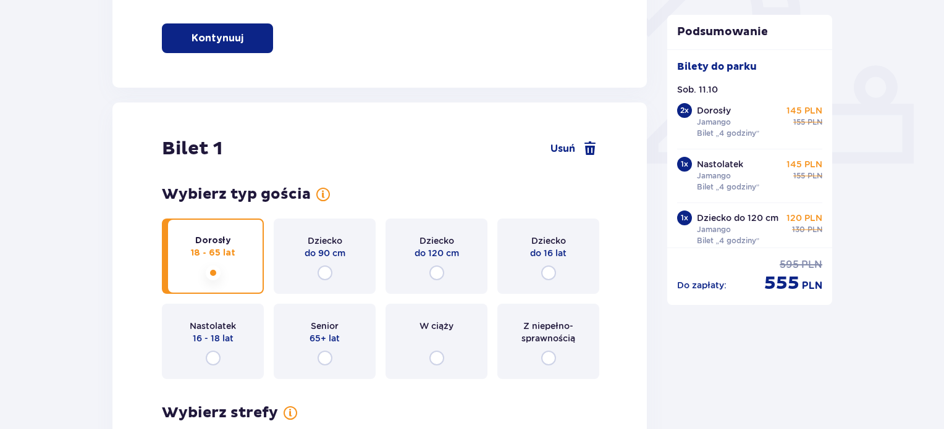
click at [240, 31] on span "button" at bounding box center [245, 38] width 15 height 15
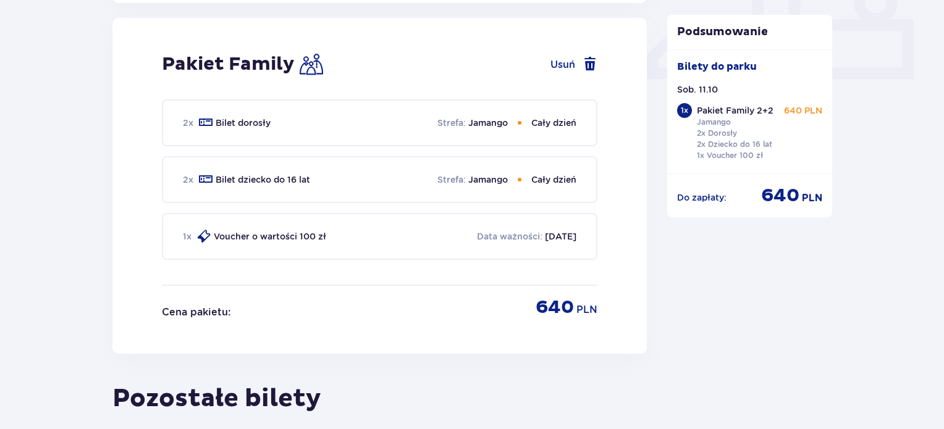
scroll to position [561, 0]
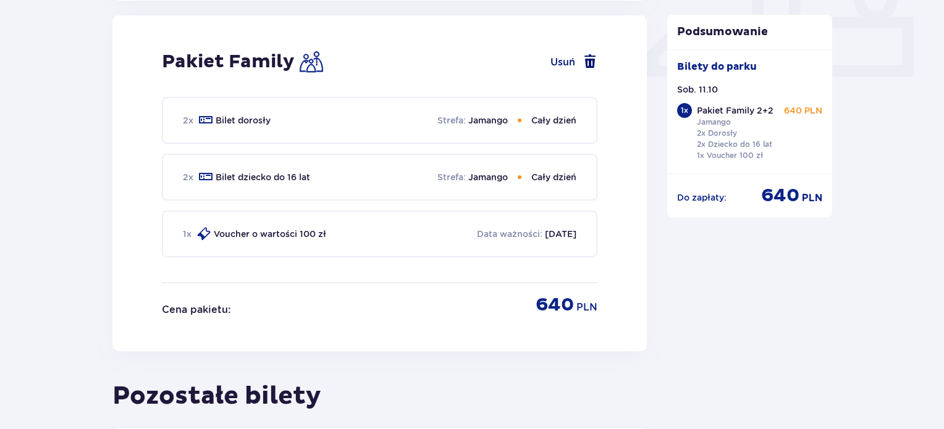
click at [589, 57] on span at bounding box center [589, 61] width 15 height 15
checkbox input "false"
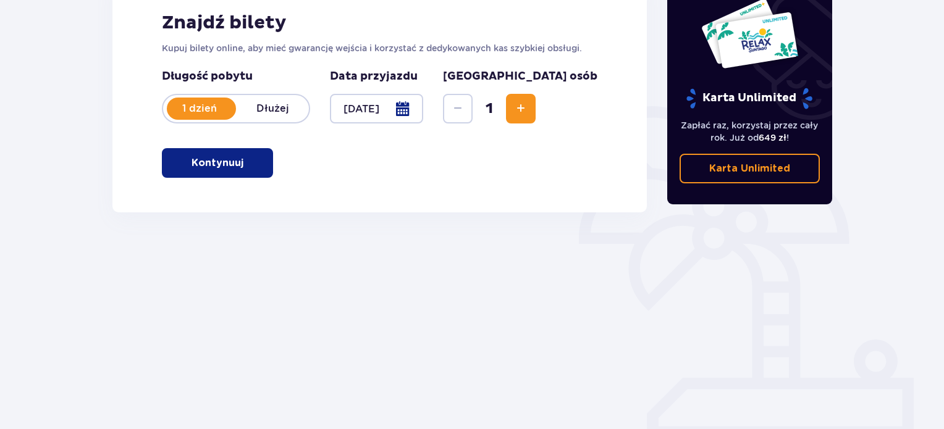
scroll to position [200, 0]
click at [528, 111] on span "Zwiększ" at bounding box center [520, 108] width 15 height 15
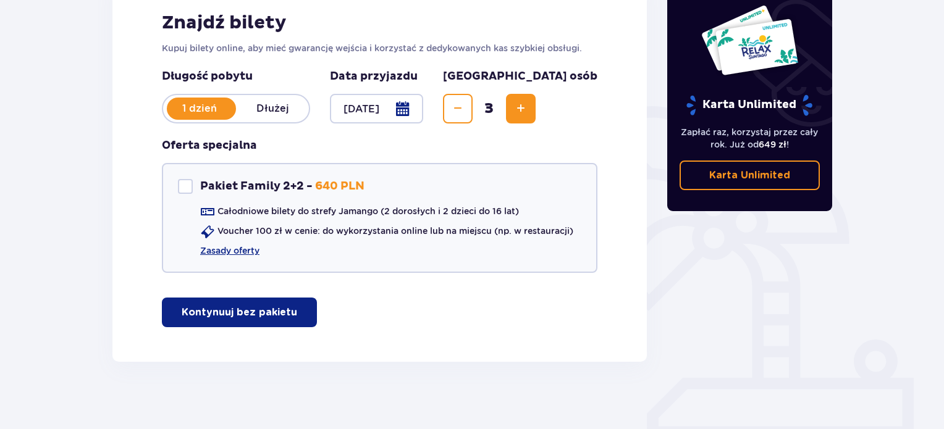
click at [528, 111] on span "Zwiększ" at bounding box center [520, 108] width 15 height 15
click at [465, 115] on span "Zmniejsz" at bounding box center [457, 108] width 15 height 15
click at [282, 308] on p "Kontynuuj bez pakietu" at bounding box center [239, 313] width 115 height 14
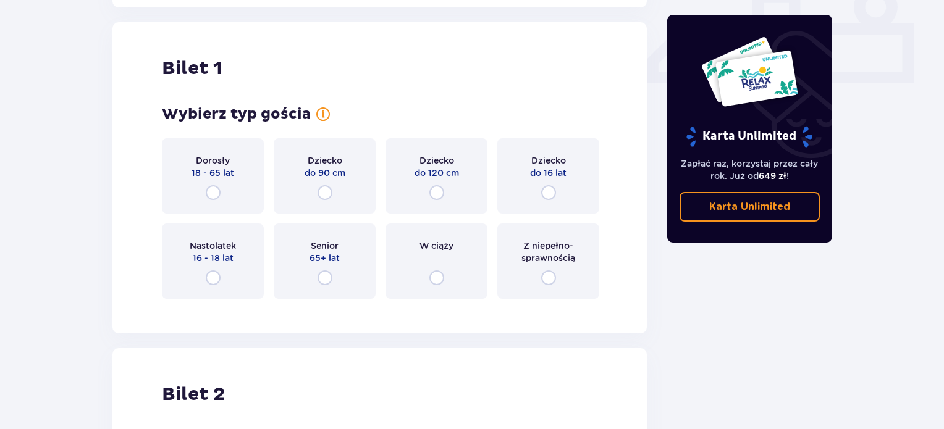
scroll to position [561, 0]
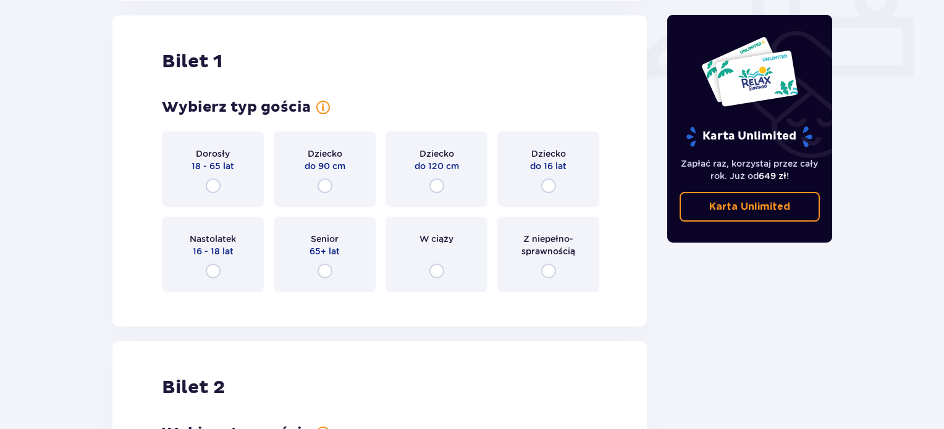
click at [217, 183] on input "radio" at bounding box center [213, 185] width 15 height 15
radio input "true"
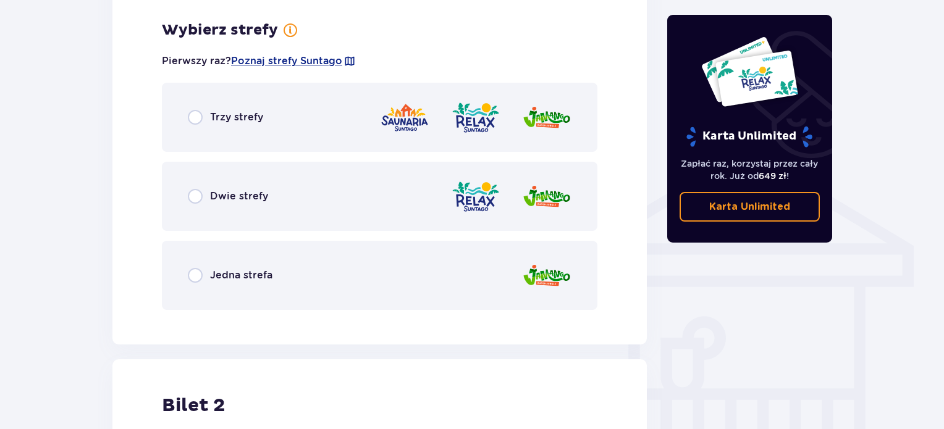
scroll to position [863, 0]
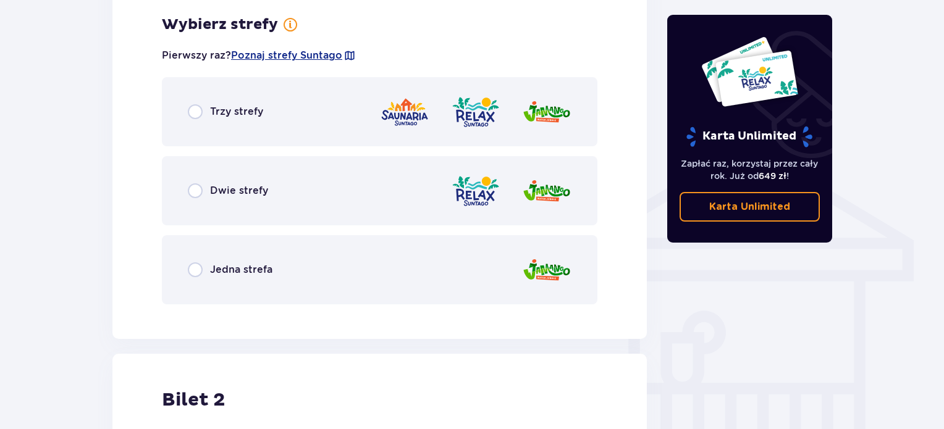
click at [192, 271] on input "radio" at bounding box center [195, 269] width 15 height 15
radio input "true"
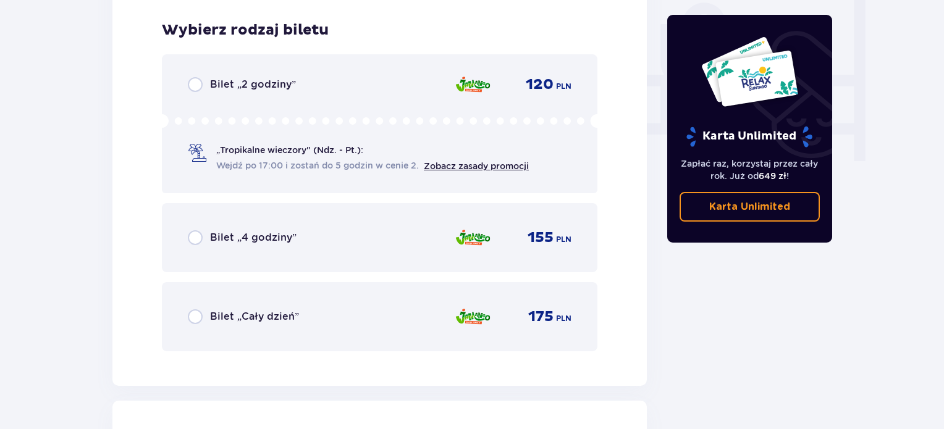
scroll to position [1177, 0]
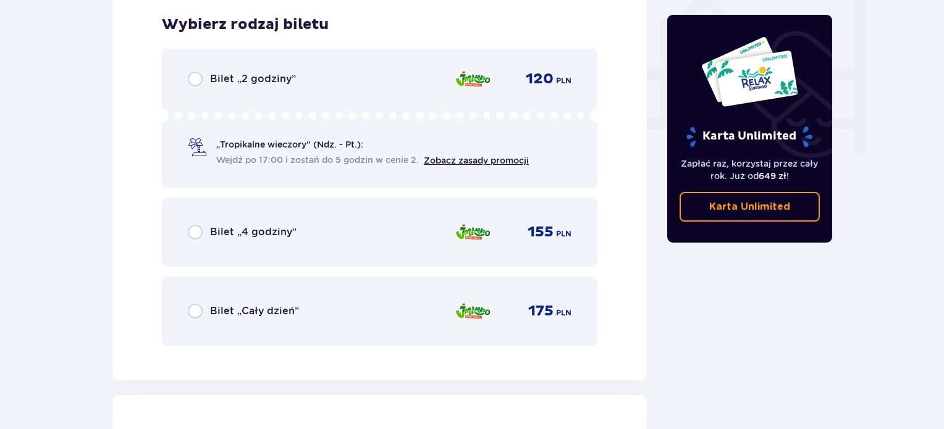
click at [198, 230] on input "radio" at bounding box center [195, 232] width 15 height 15
radio input "true"
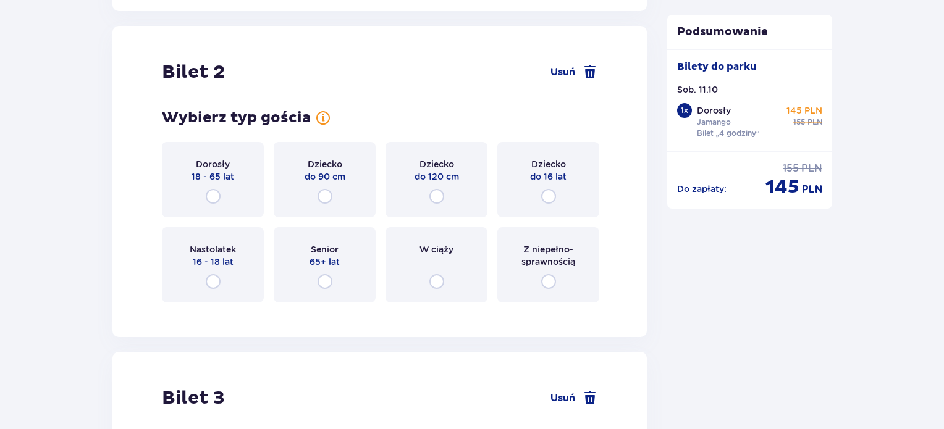
scroll to position [1556, 0]
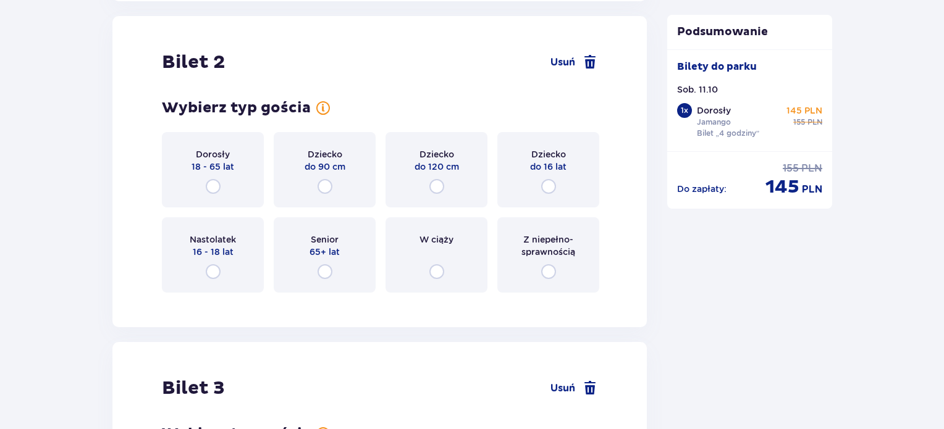
click at [211, 182] on input "radio" at bounding box center [213, 186] width 15 height 15
radio input "true"
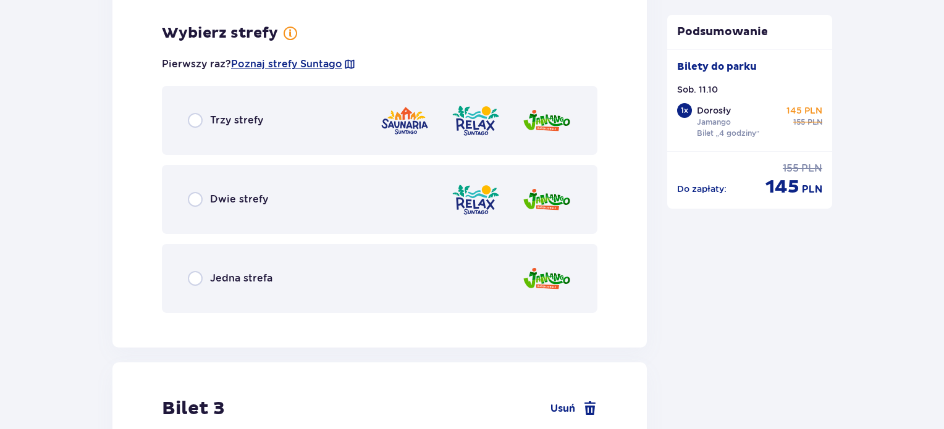
scroll to position [1857, 0]
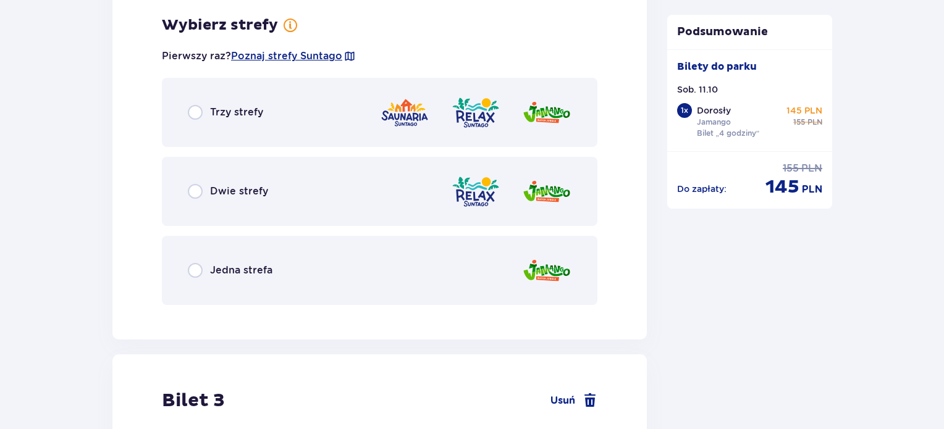
click at [194, 272] on input "radio" at bounding box center [195, 270] width 15 height 15
radio input "true"
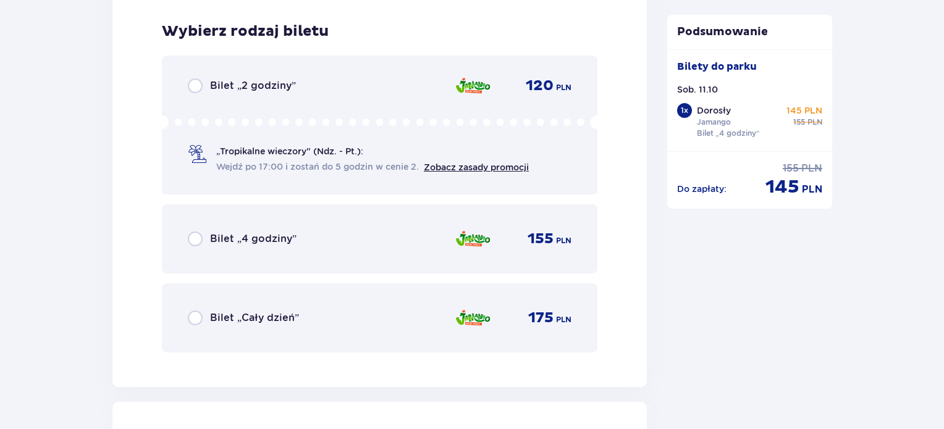
scroll to position [2171, 0]
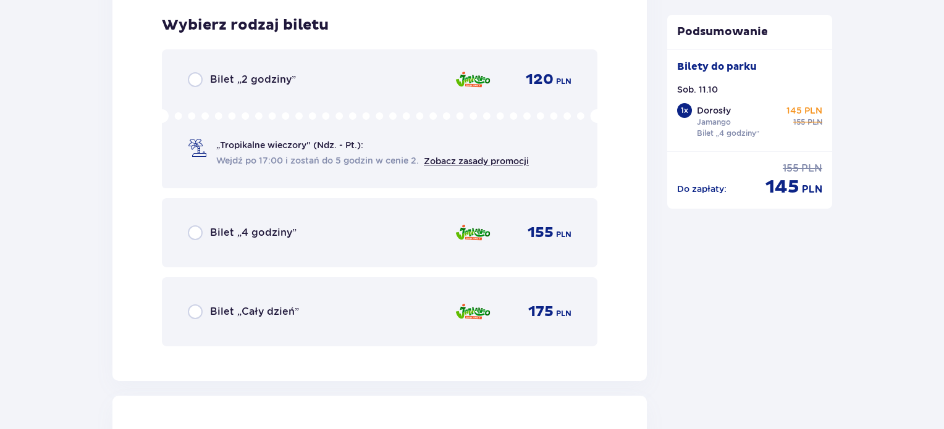
click at [201, 227] on input "radio" at bounding box center [195, 232] width 15 height 15
radio input "true"
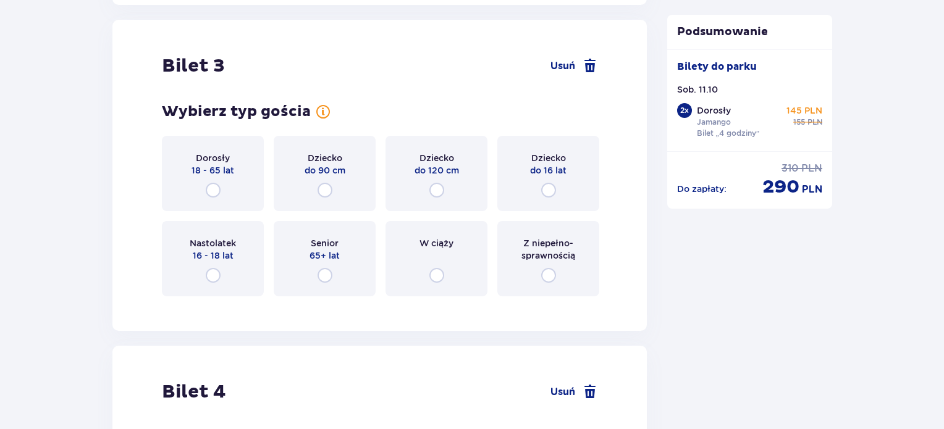
scroll to position [2550, 0]
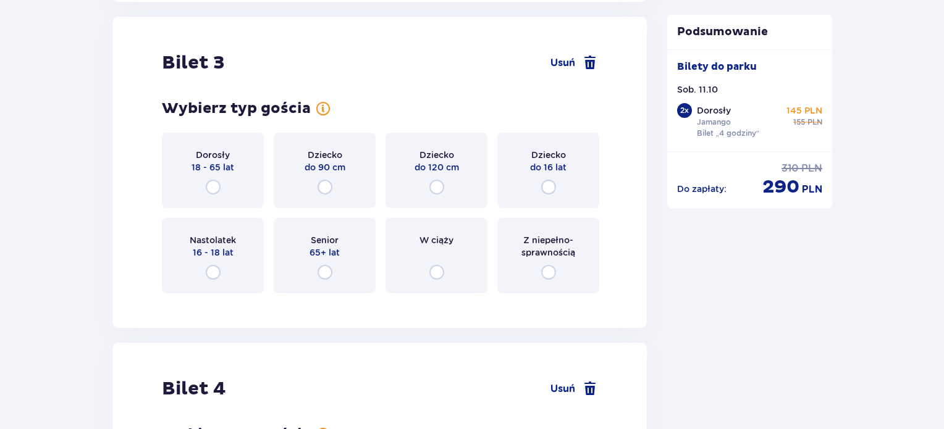
click at [544, 187] on input "radio" at bounding box center [548, 187] width 15 height 15
radio input "true"
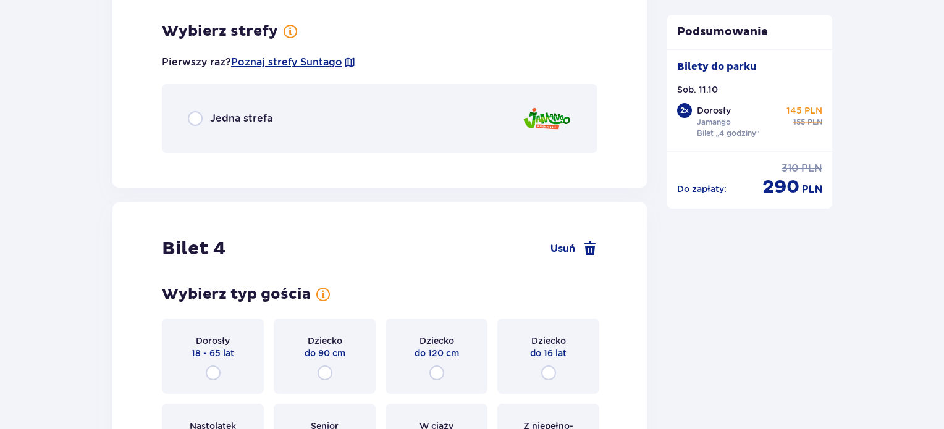
scroll to position [2852, 0]
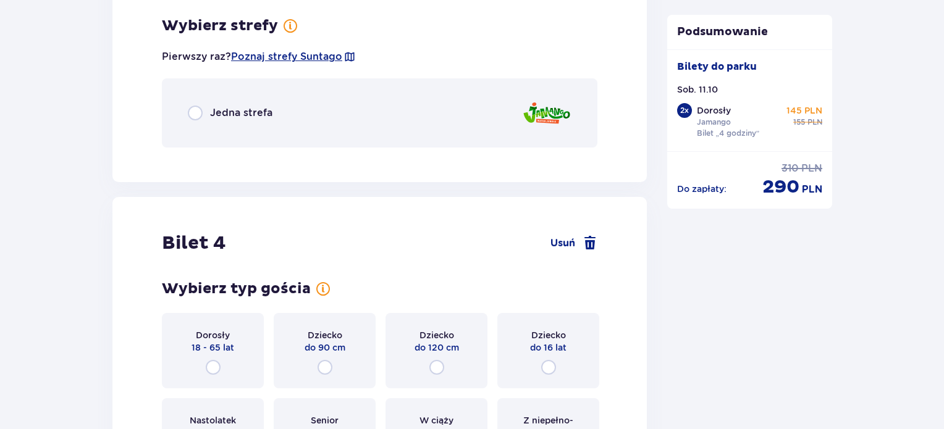
click at [195, 107] on input "radio" at bounding box center [195, 113] width 15 height 15
radio input "true"
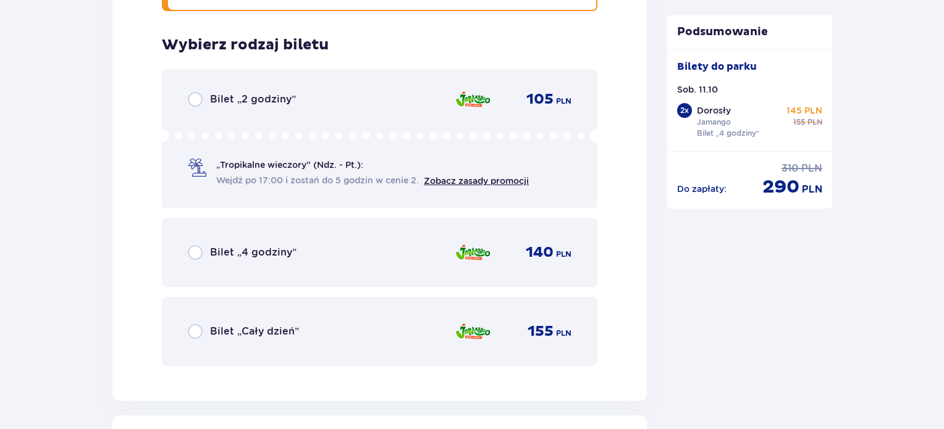
scroll to position [3007, 0]
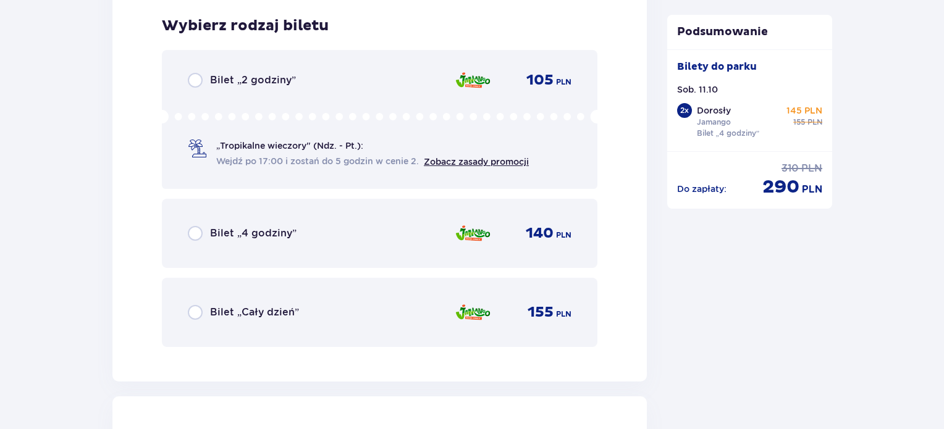
click at [191, 233] on input "radio" at bounding box center [195, 233] width 15 height 15
radio input "true"
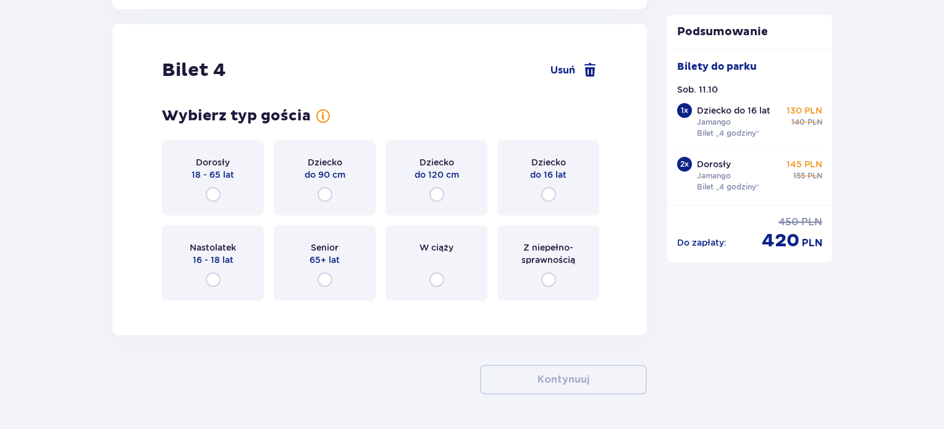
scroll to position [3387, 0]
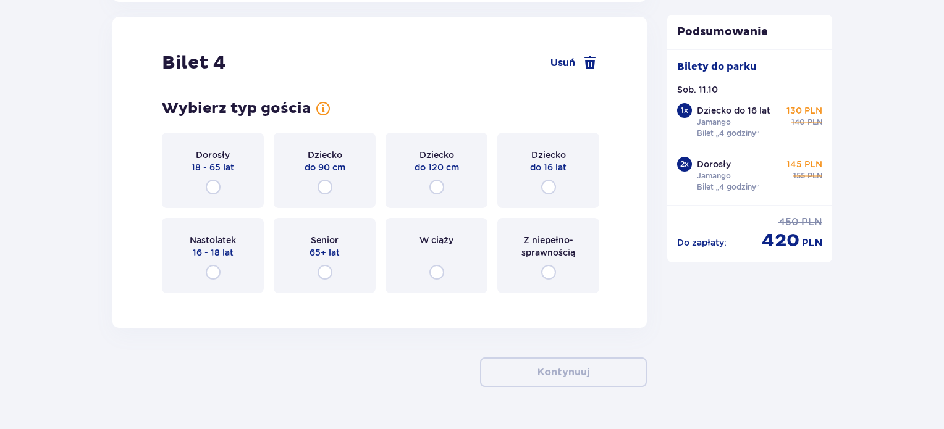
click at [212, 272] on input "radio" at bounding box center [213, 272] width 15 height 15
radio input "true"
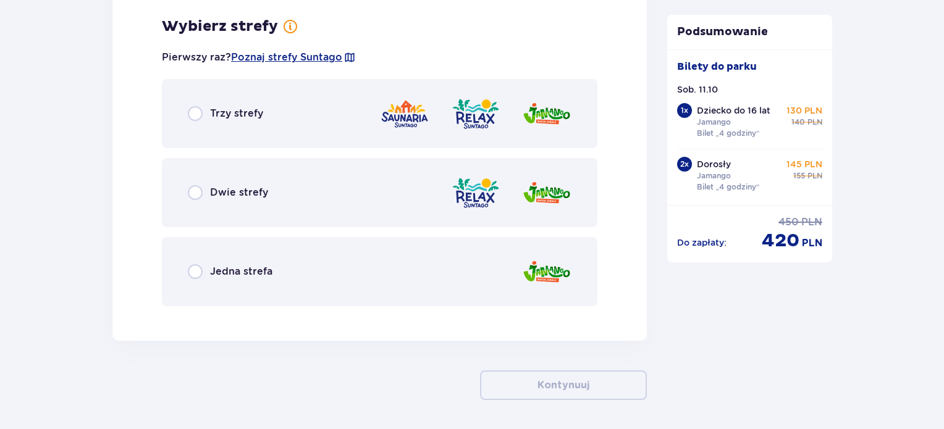
scroll to position [3689, 0]
click at [191, 269] on input "radio" at bounding box center [195, 271] width 15 height 15
radio input "true"
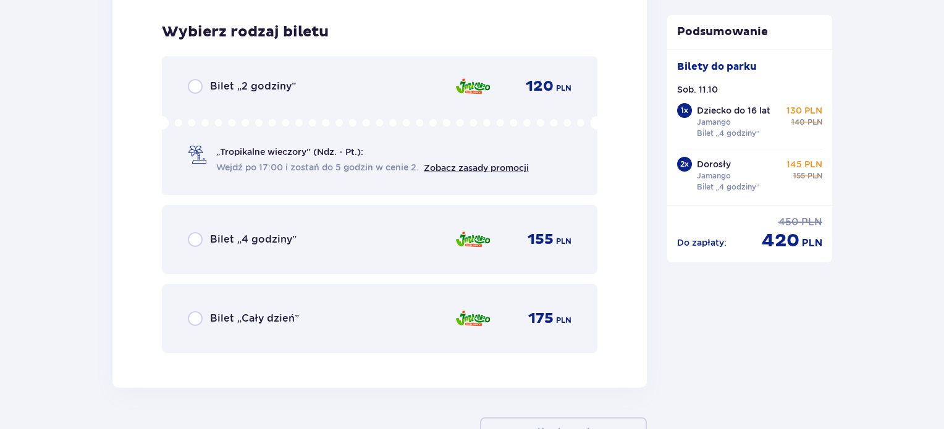
scroll to position [4002, 0]
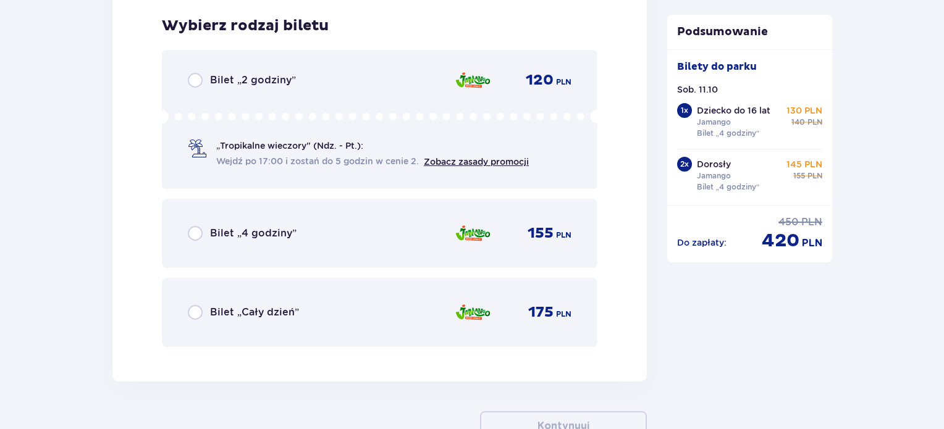
click at [195, 230] on input "radio" at bounding box center [195, 233] width 15 height 15
radio input "true"
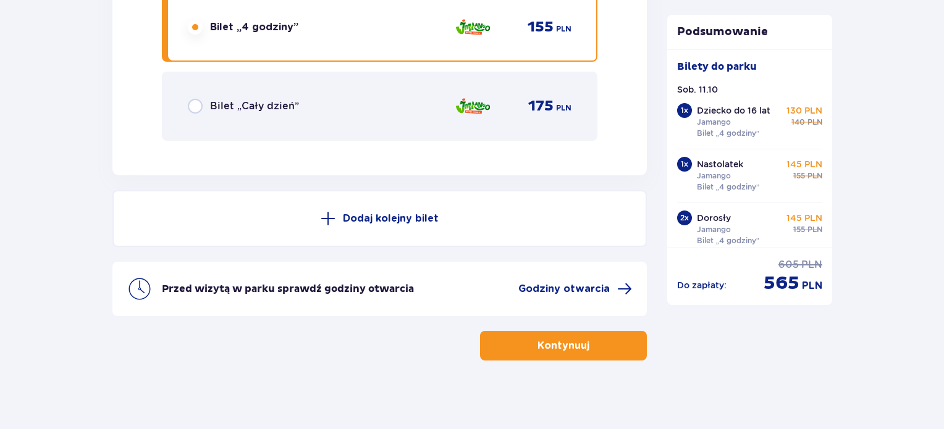
scroll to position [4211, 0]
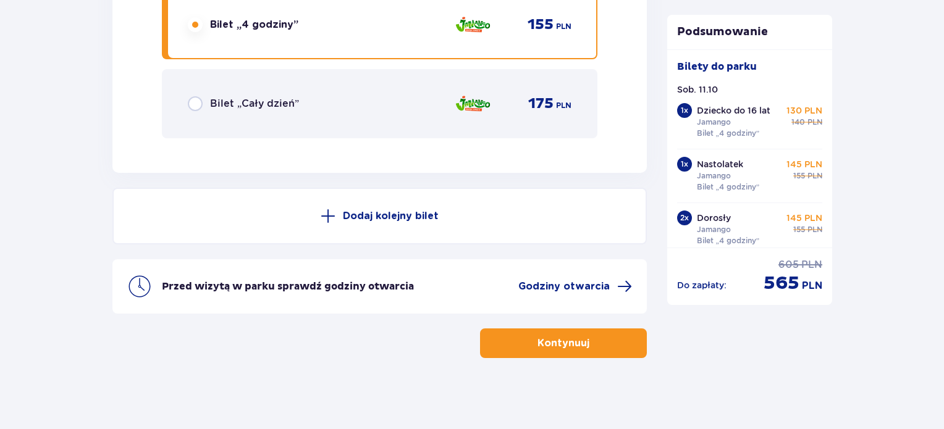
click at [600, 343] on button "Kontynuuj" at bounding box center [563, 344] width 167 height 30
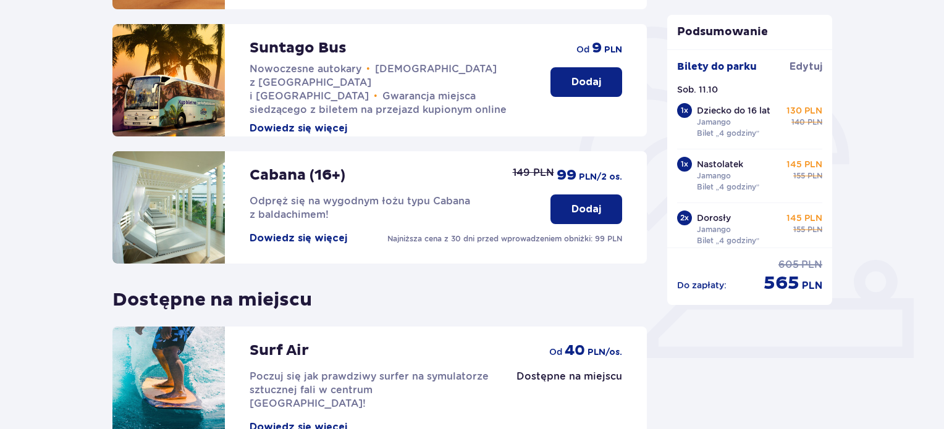
scroll to position [408, 0]
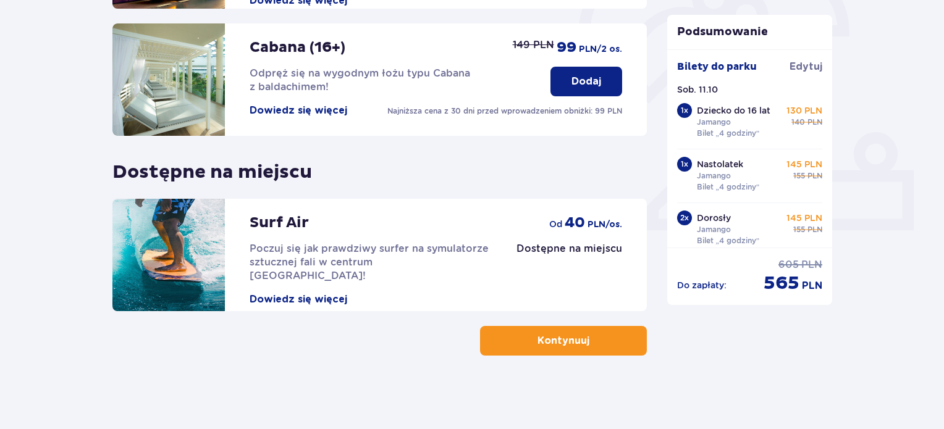
click at [611, 335] on button "Kontynuuj" at bounding box center [563, 341] width 167 height 30
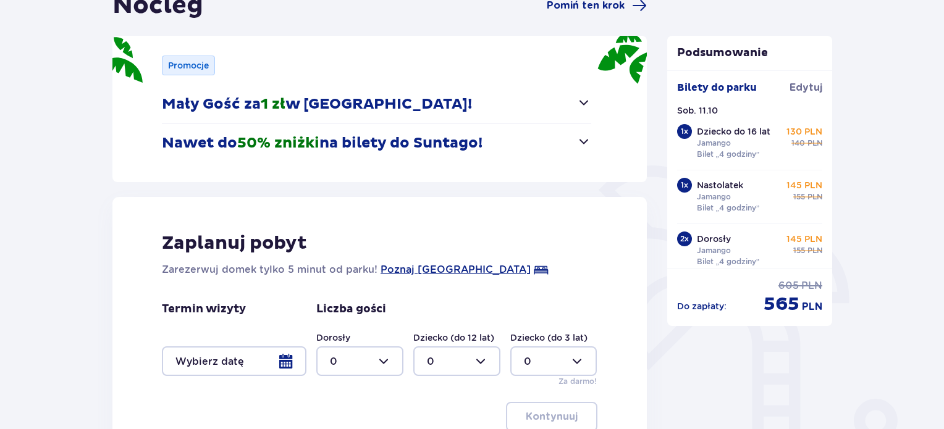
scroll to position [262, 0]
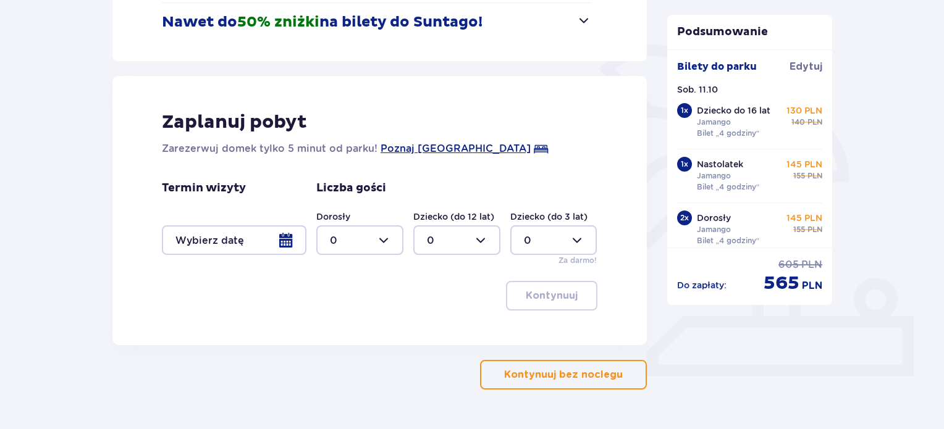
click at [556, 377] on p "Kontynuuj bez noclegu" at bounding box center [563, 375] width 119 height 14
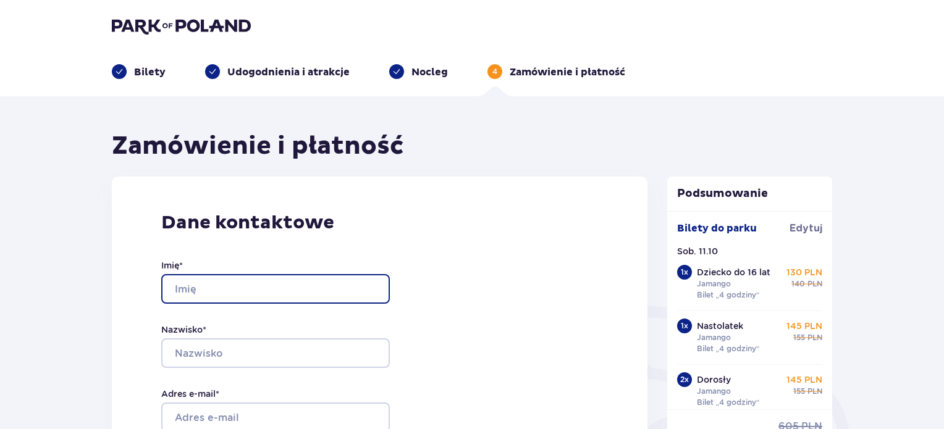
click at [254, 295] on input "Imię *" at bounding box center [275, 289] width 229 height 30
type input "Agnieszka"
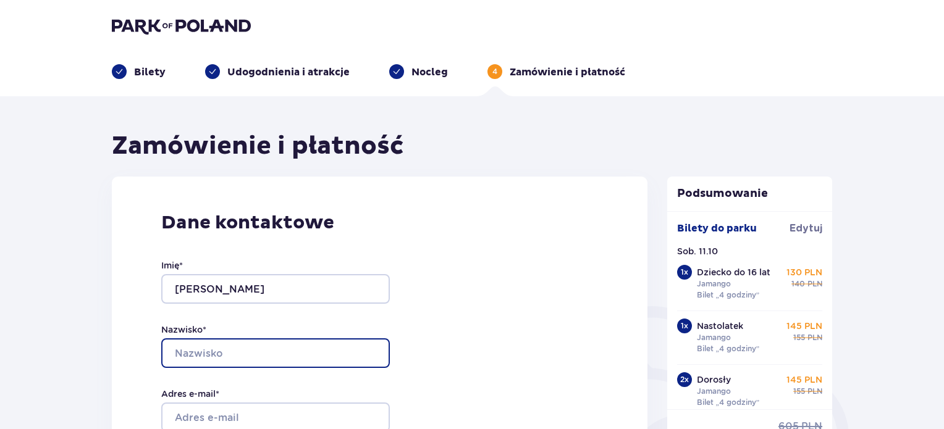
type input "Luzakowa"
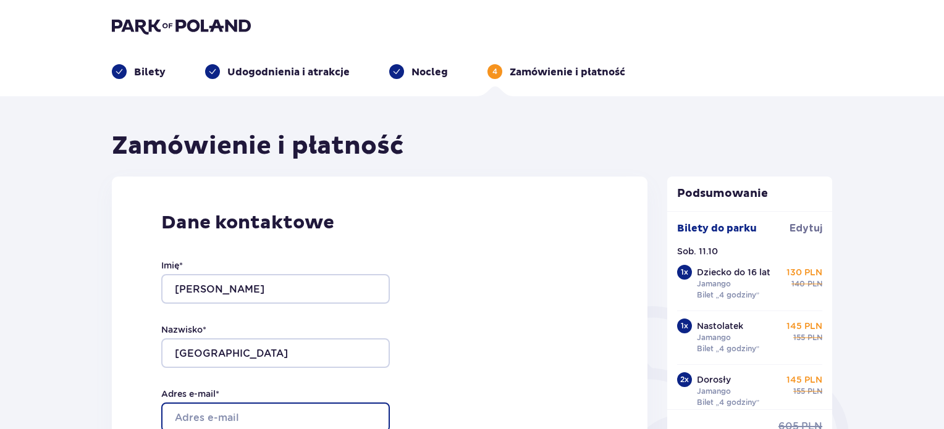
type input "luzakowa@o2.pl"
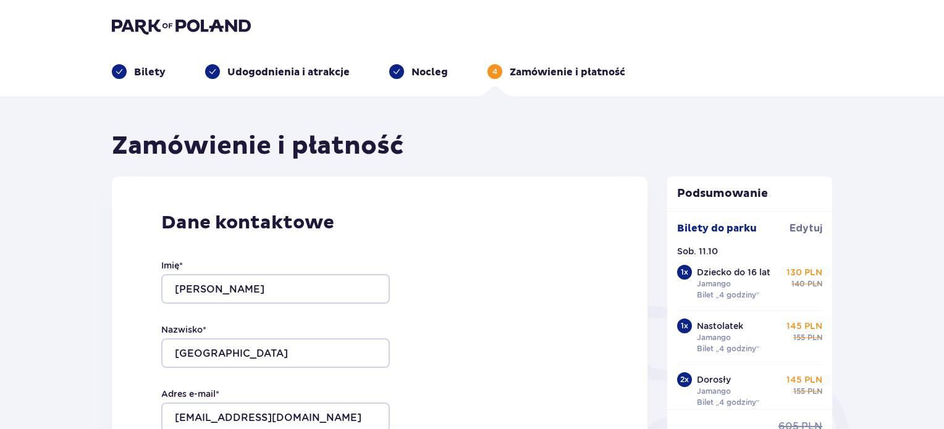
type input "luzakowa@o2.pl"
type input "608495568"
click at [248, 358] on input "Luzakowa" at bounding box center [275, 353] width 229 height 30
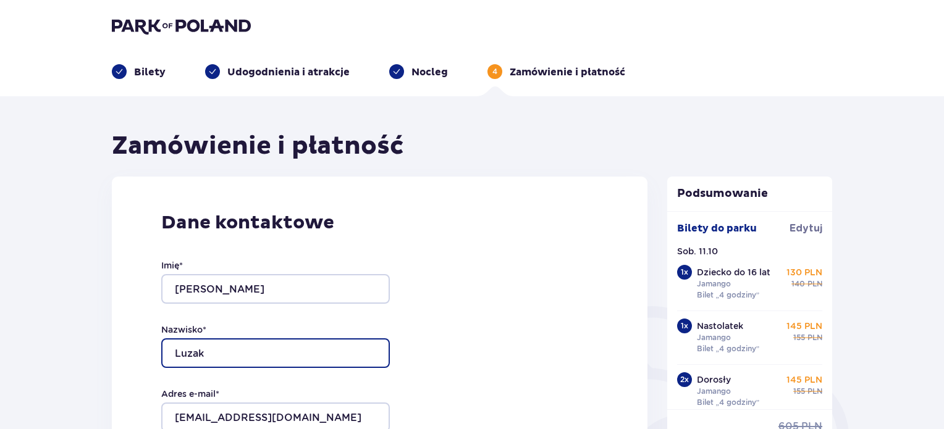
type input "Luzak"
click at [462, 346] on div "Dane kontaktowe Imię * Agnieszka Nazwisko * Luzak Adres e-mail * luzakowa@o2.pl…" at bounding box center [379, 436] width 535 height 519
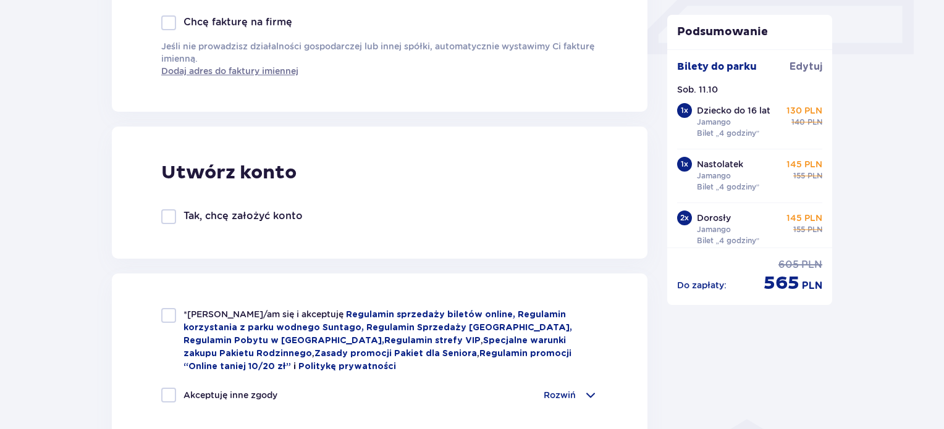
scroll to position [618, 0]
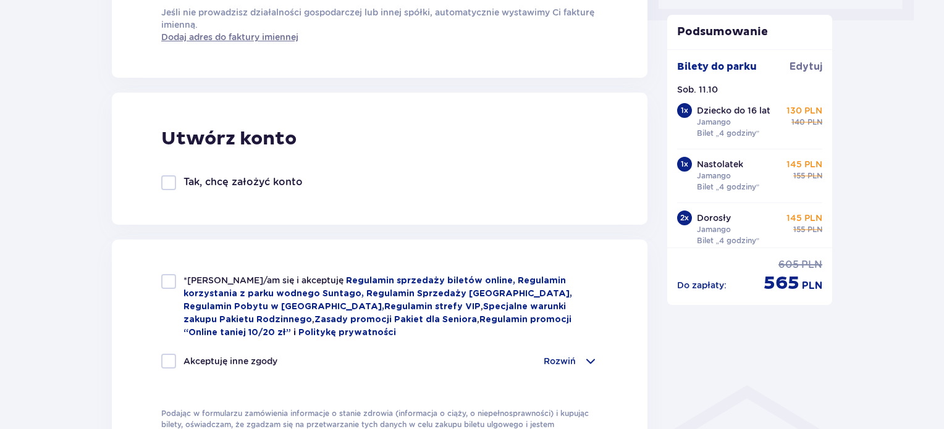
click at [170, 284] on div at bounding box center [168, 281] width 15 height 15
checkbox input "true"
click at [164, 357] on div at bounding box center [168, 361] width 15 height 15
checkbox input "true"
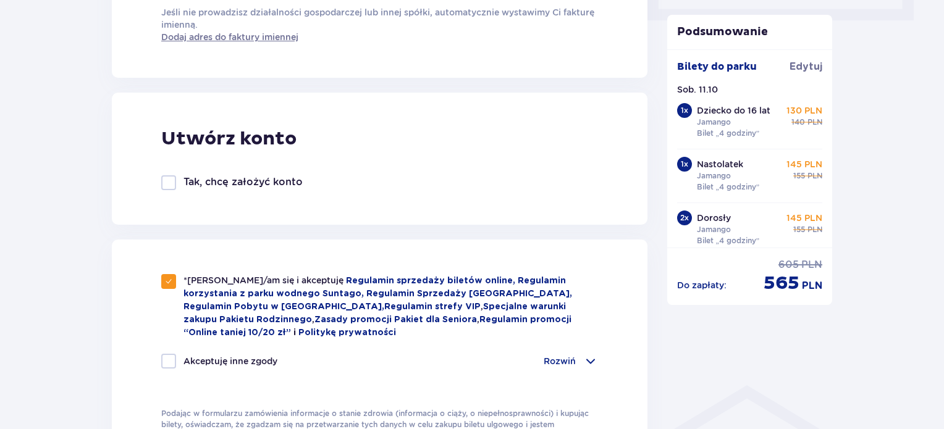
checkbox input "true"
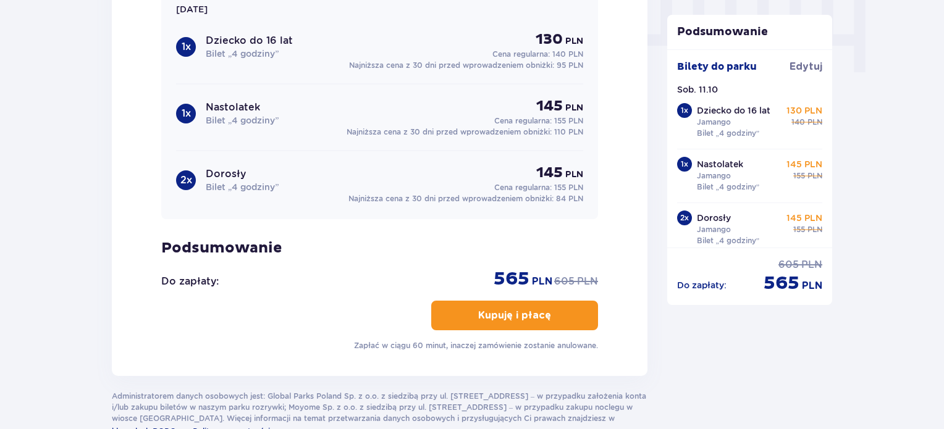
scroll to position [1285, 0]
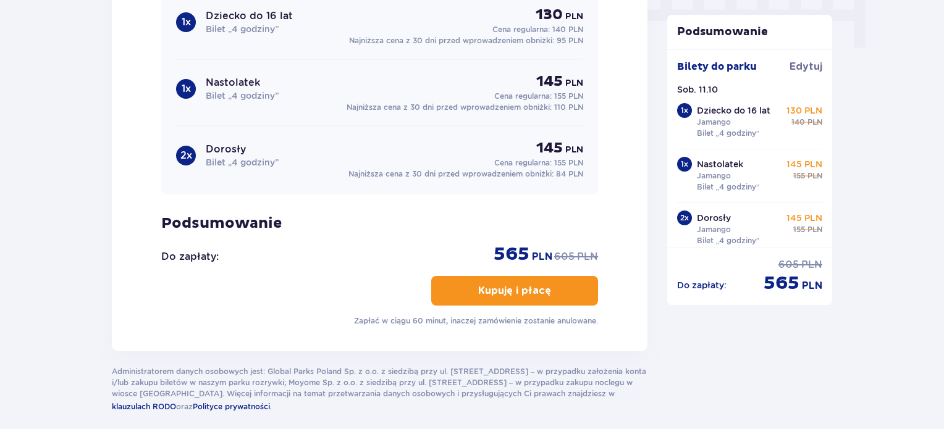
click at [484, 284] on p "Kupuję i płacę" at bounding box center [514, 291] width 73 height 14
